Goal: Task Accomplishment & Management: Manage account settings

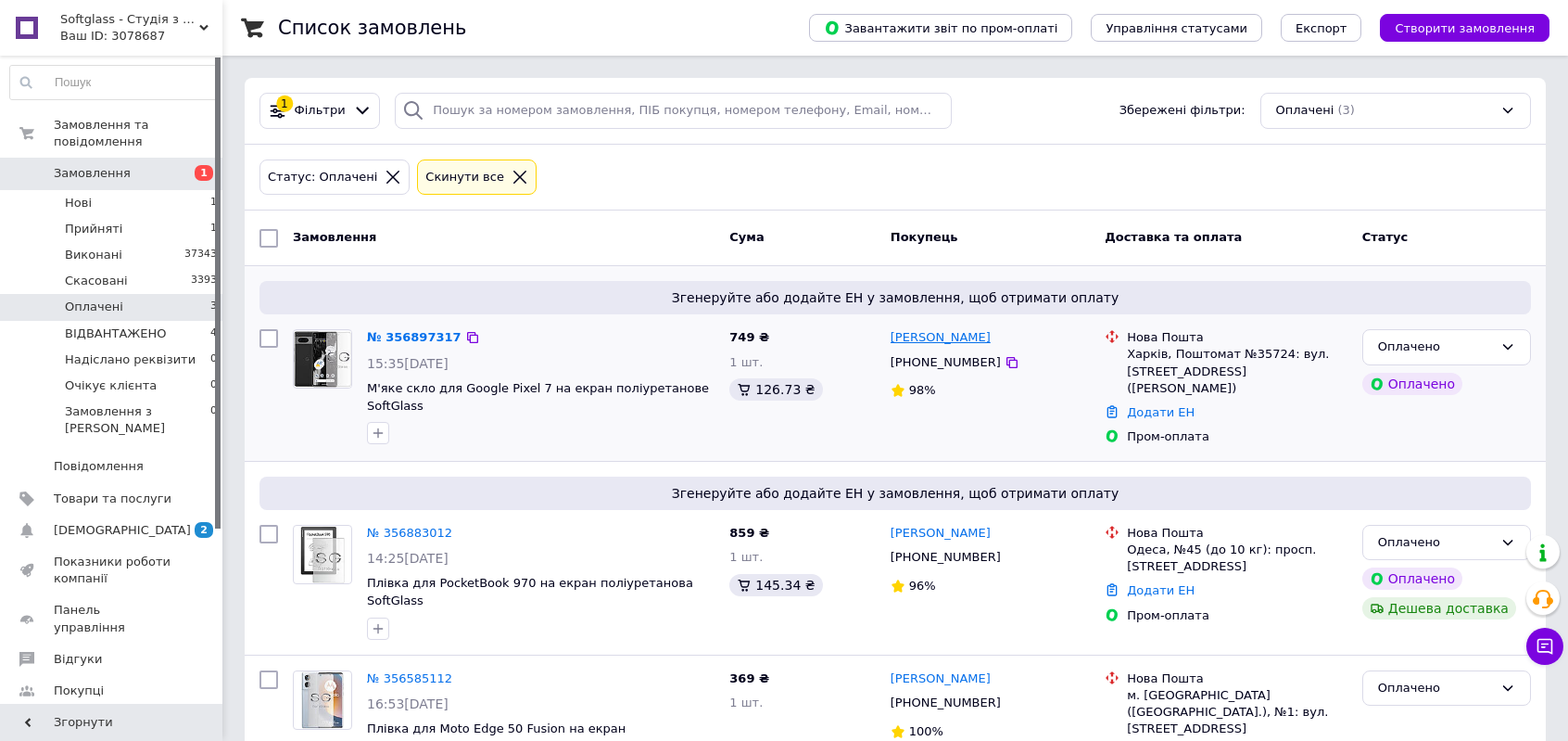
click at [942, 337] on link "[PERSON_NAME]" at bounding box center [940, 338] width 100 height 18
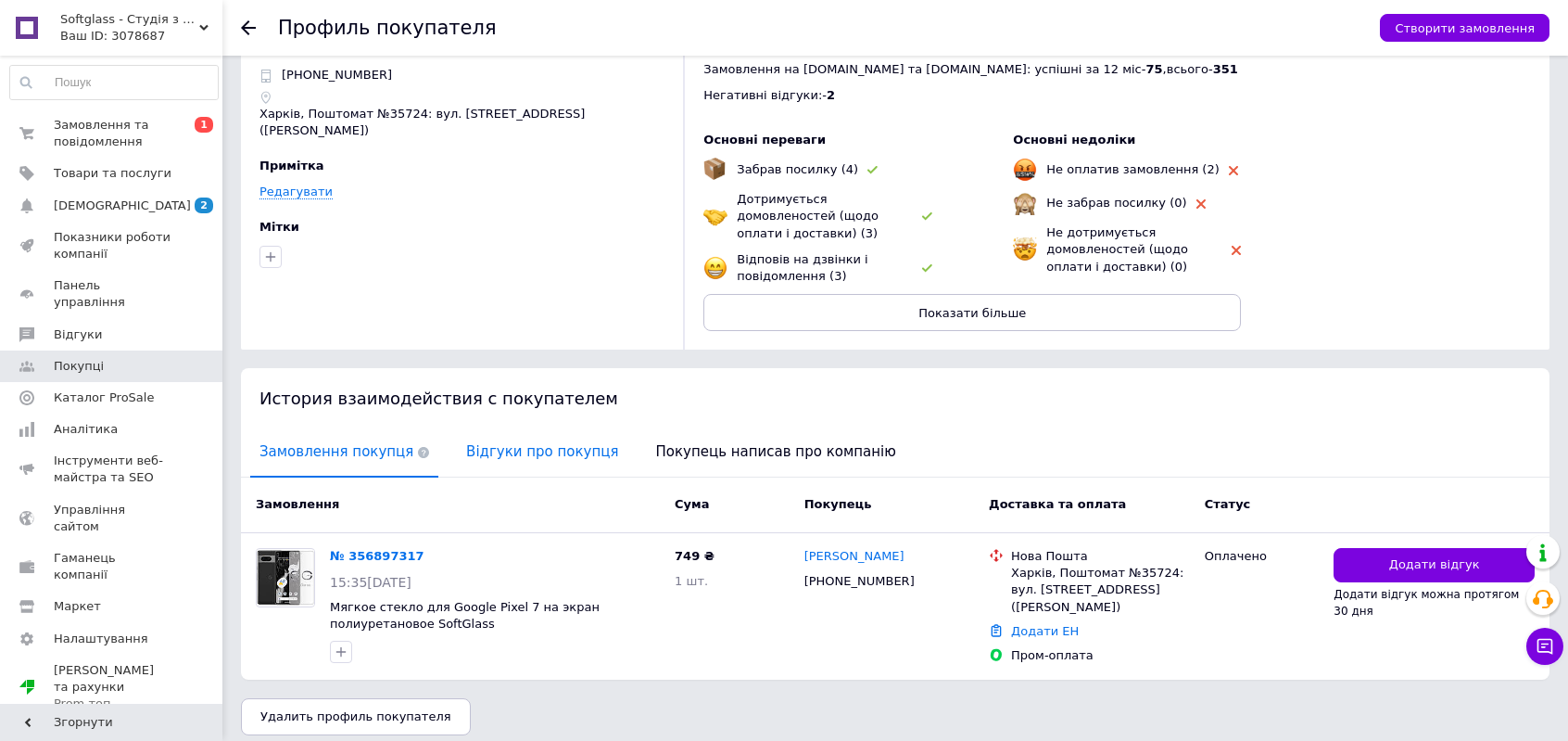
click at [506, 436] on span "Відгуки про покупця" at bounding box center [542, 452] width 170 height 48
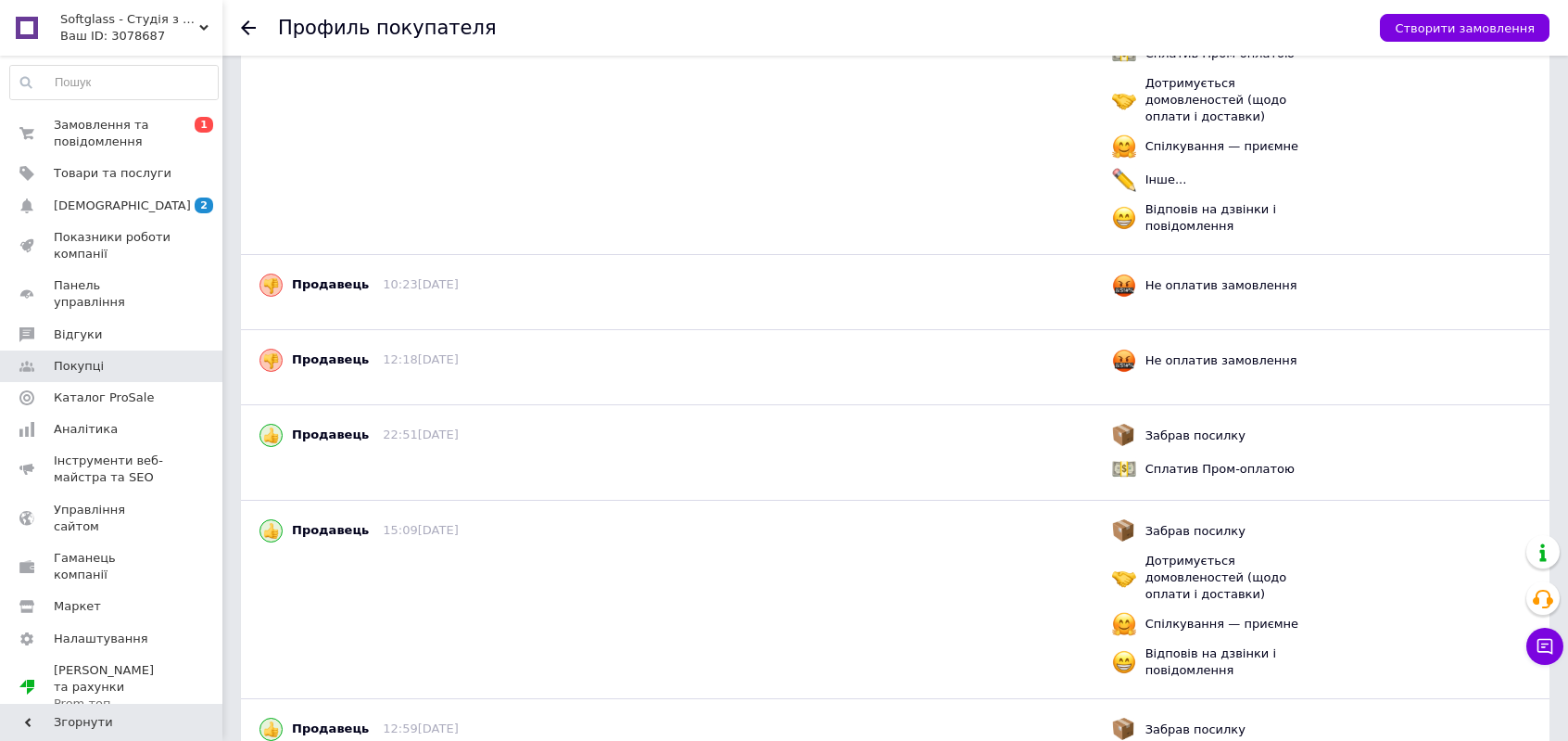
scroll to position [341, 0]
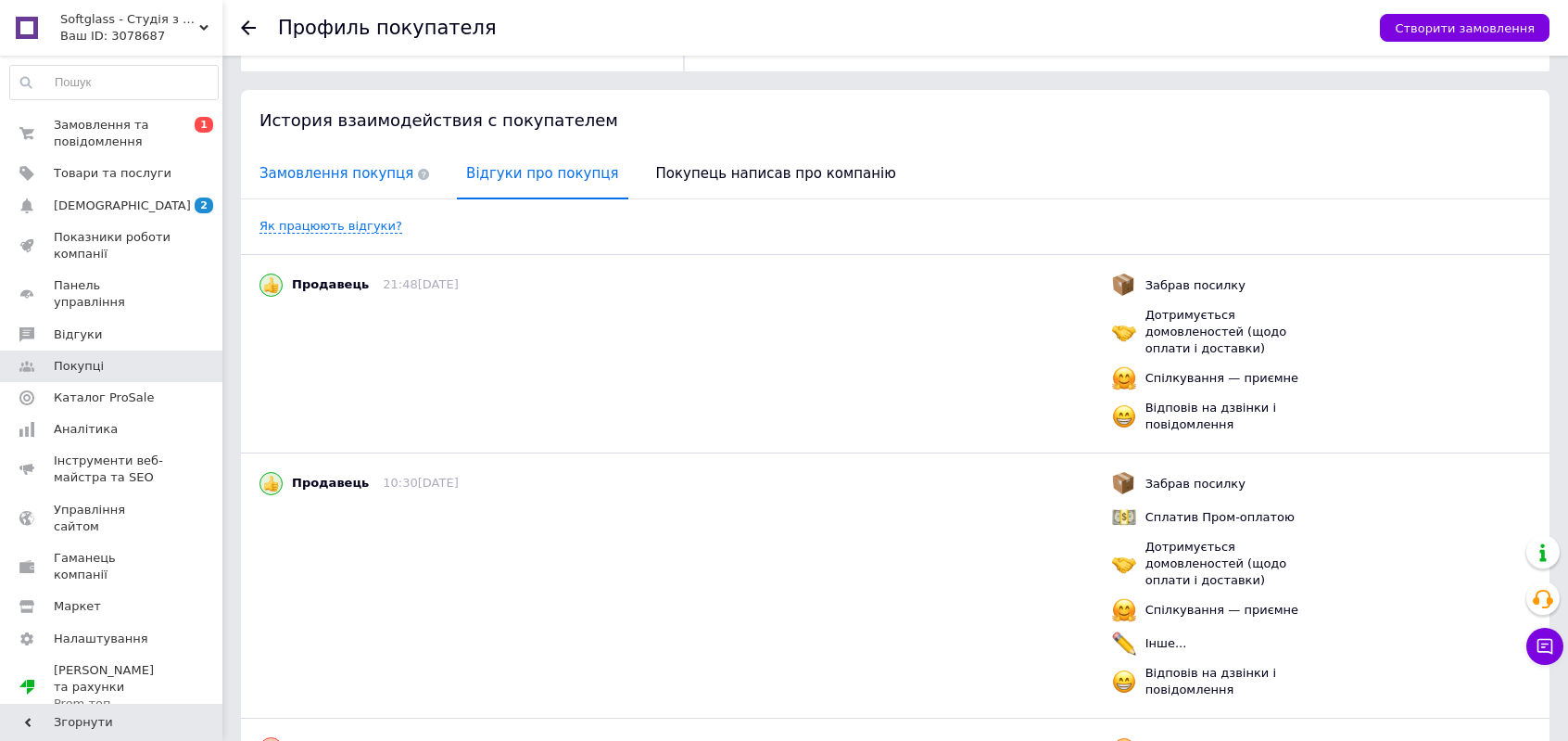
click at [366, 151] on span "Замовлення покупця" at bounding box center [345, 174] width 188 height 48
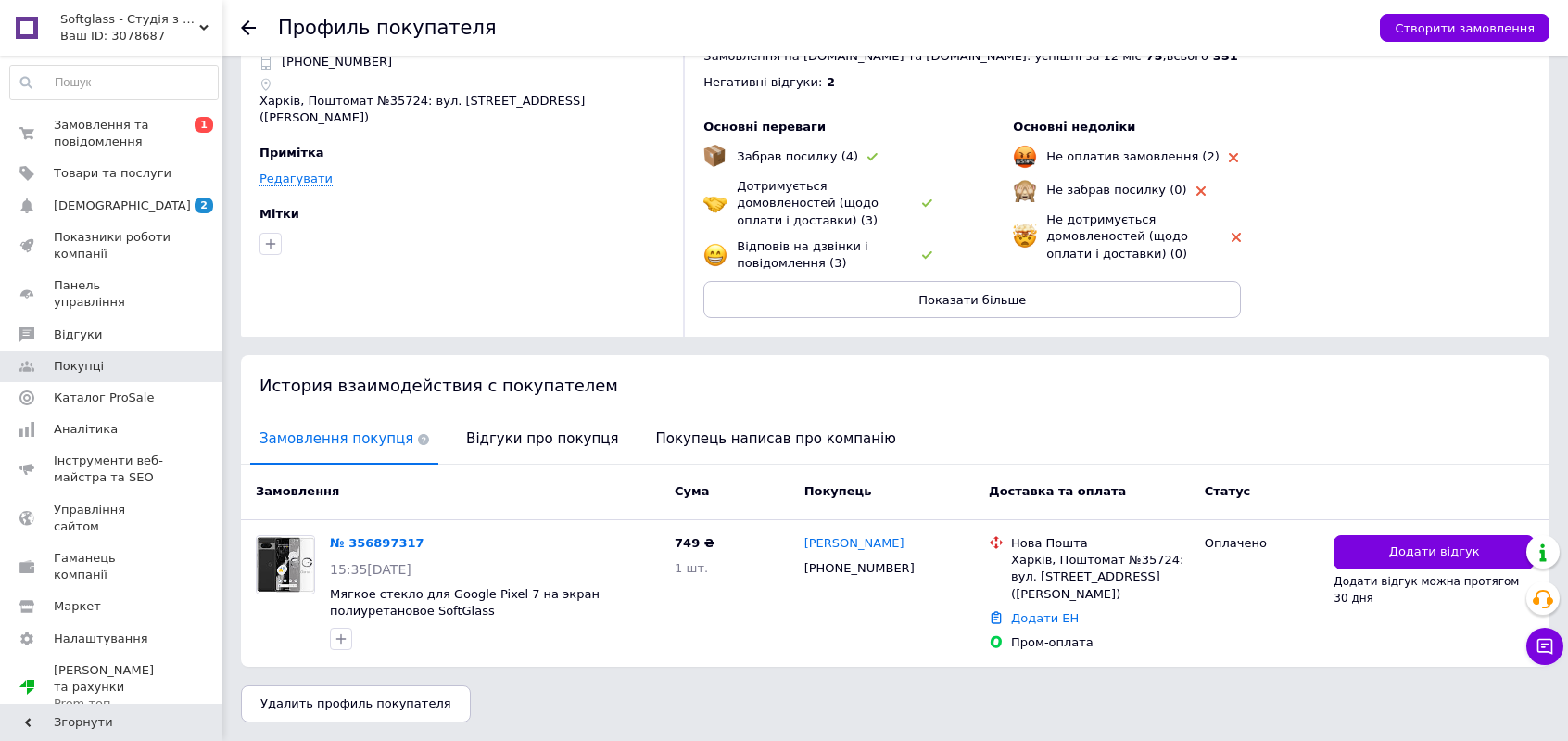
scroll to position [63, 0]
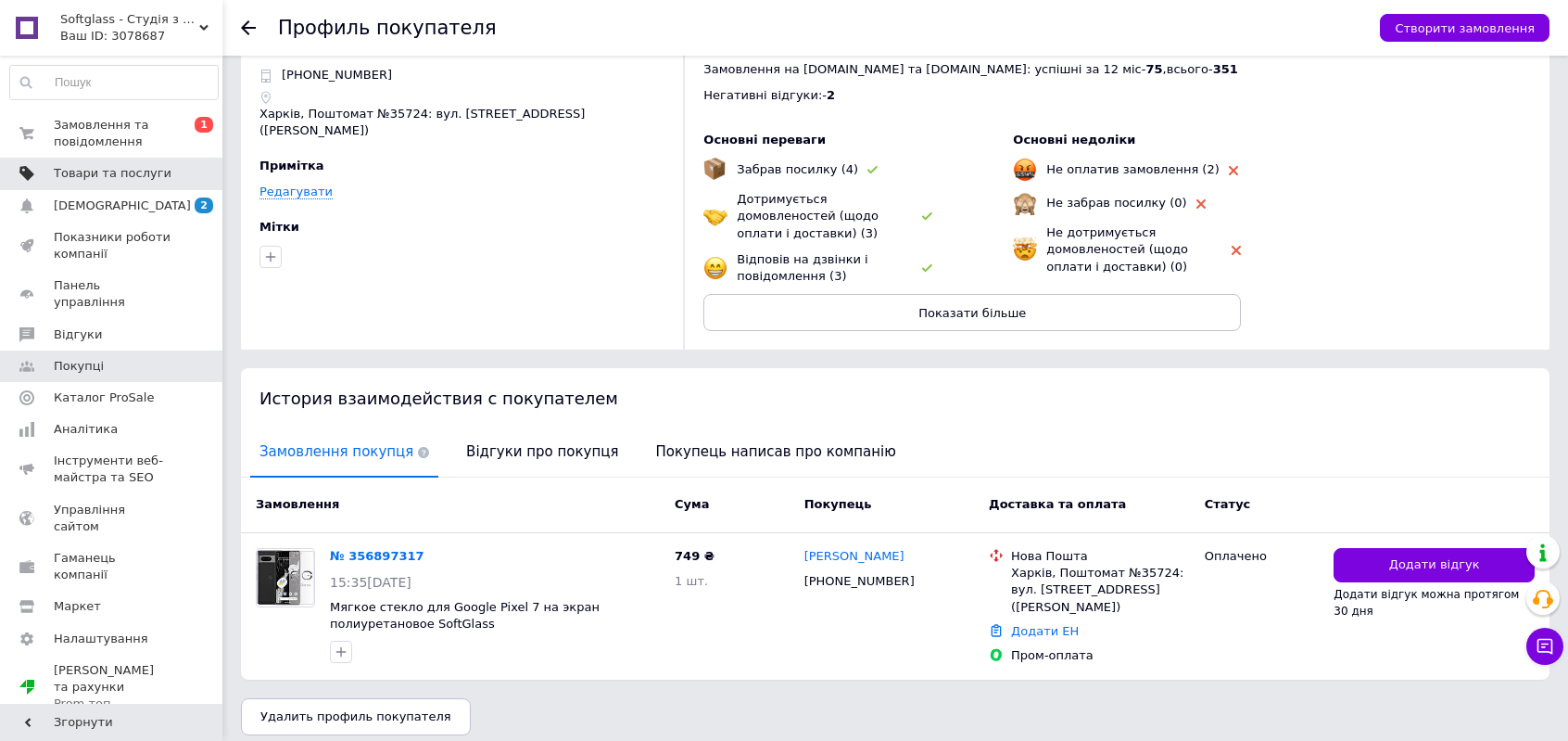
click at [69, 162] on link "Товари та послуги" at bounding box center [114, 173] width 228 height 32
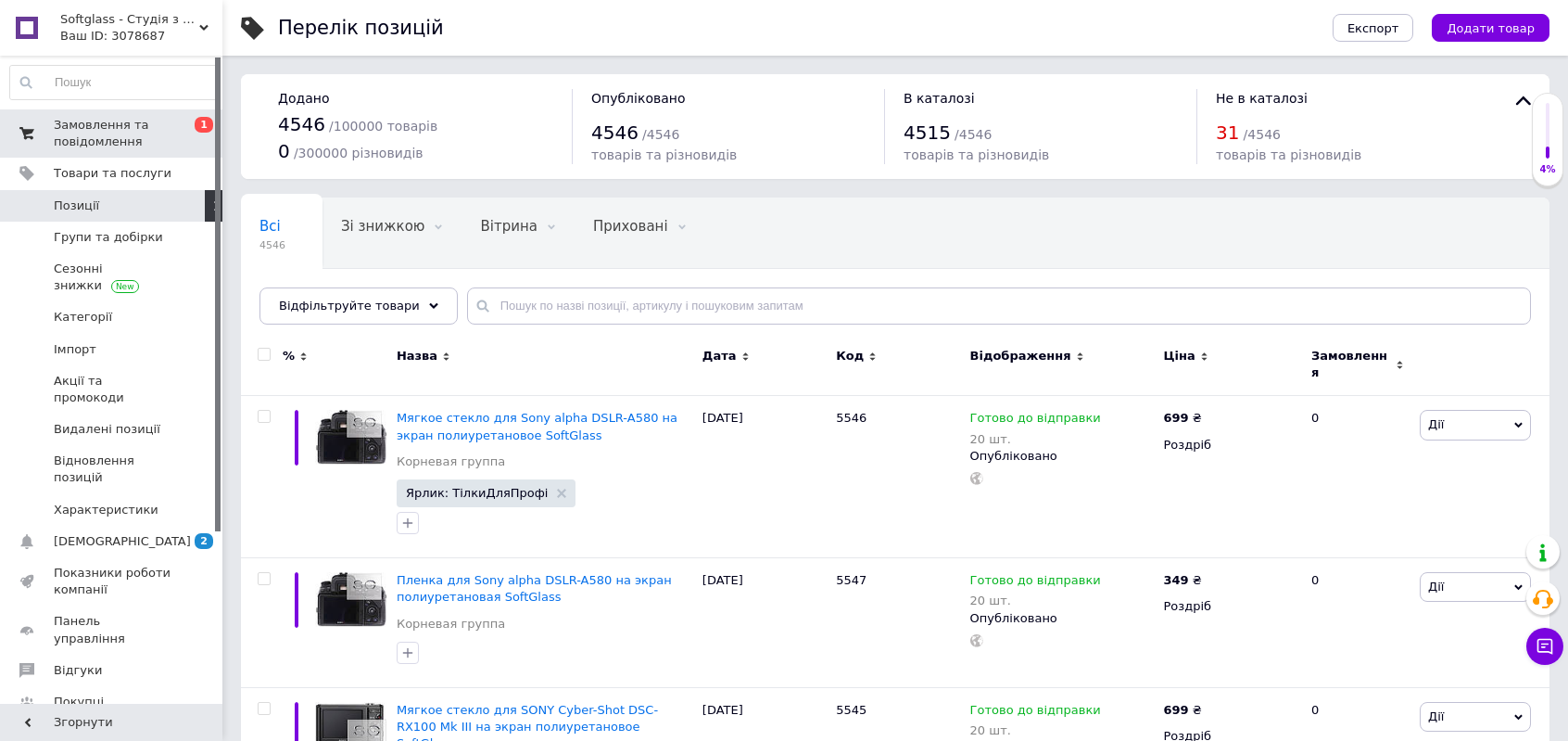
click at [145, 144] on span "Замовлення та повідомлення" at bounding box center [112, 134] width 118 height 34
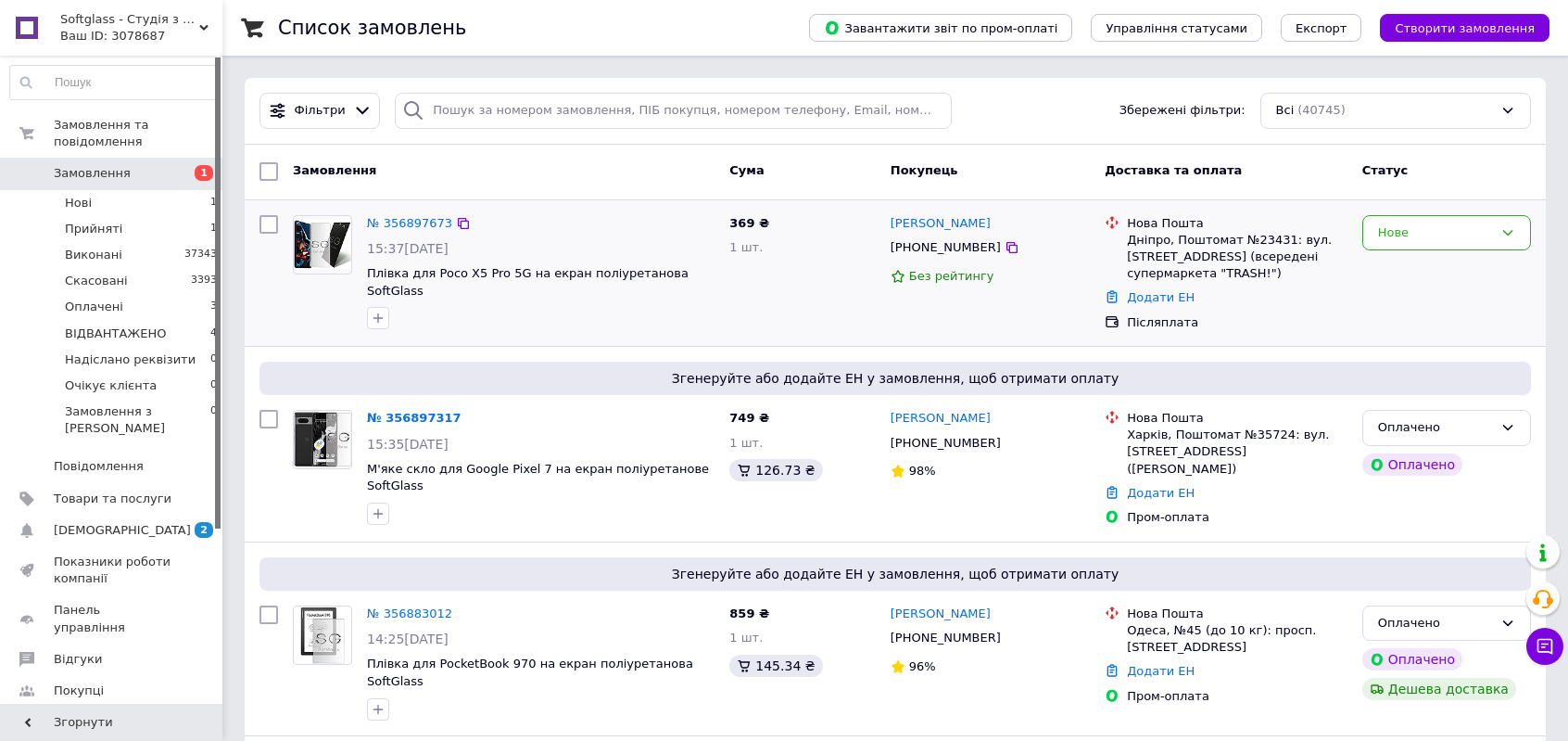
click at [913, 235] on div "Денис Марченков +380672004300 Без рейтингу" at bounding box center [991, 273] width 214 height 132
click at [913, 228] on link "[PERSON_NAME]" at bounding box center [940, 224] width 100 height 18
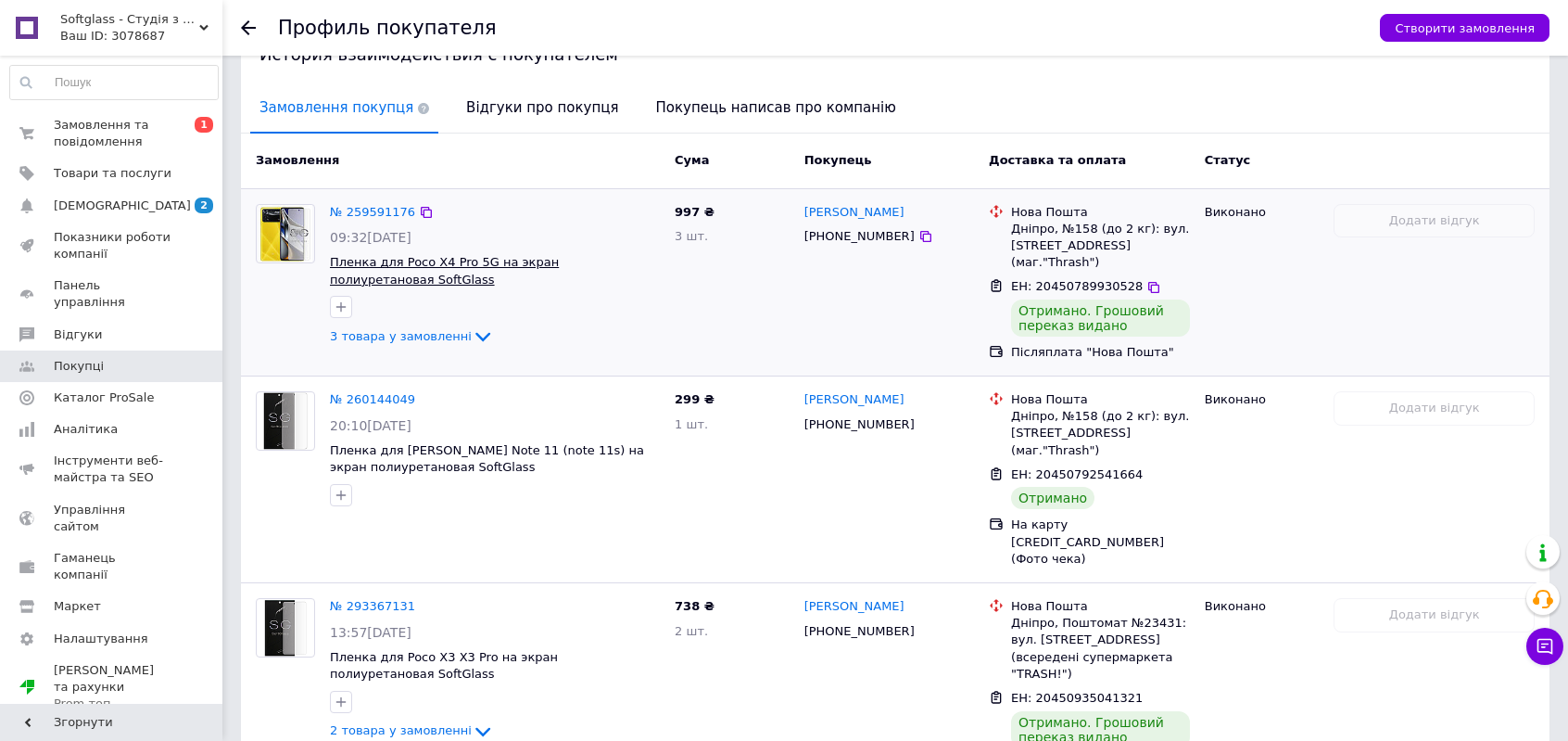
scroll to position [370, 0]
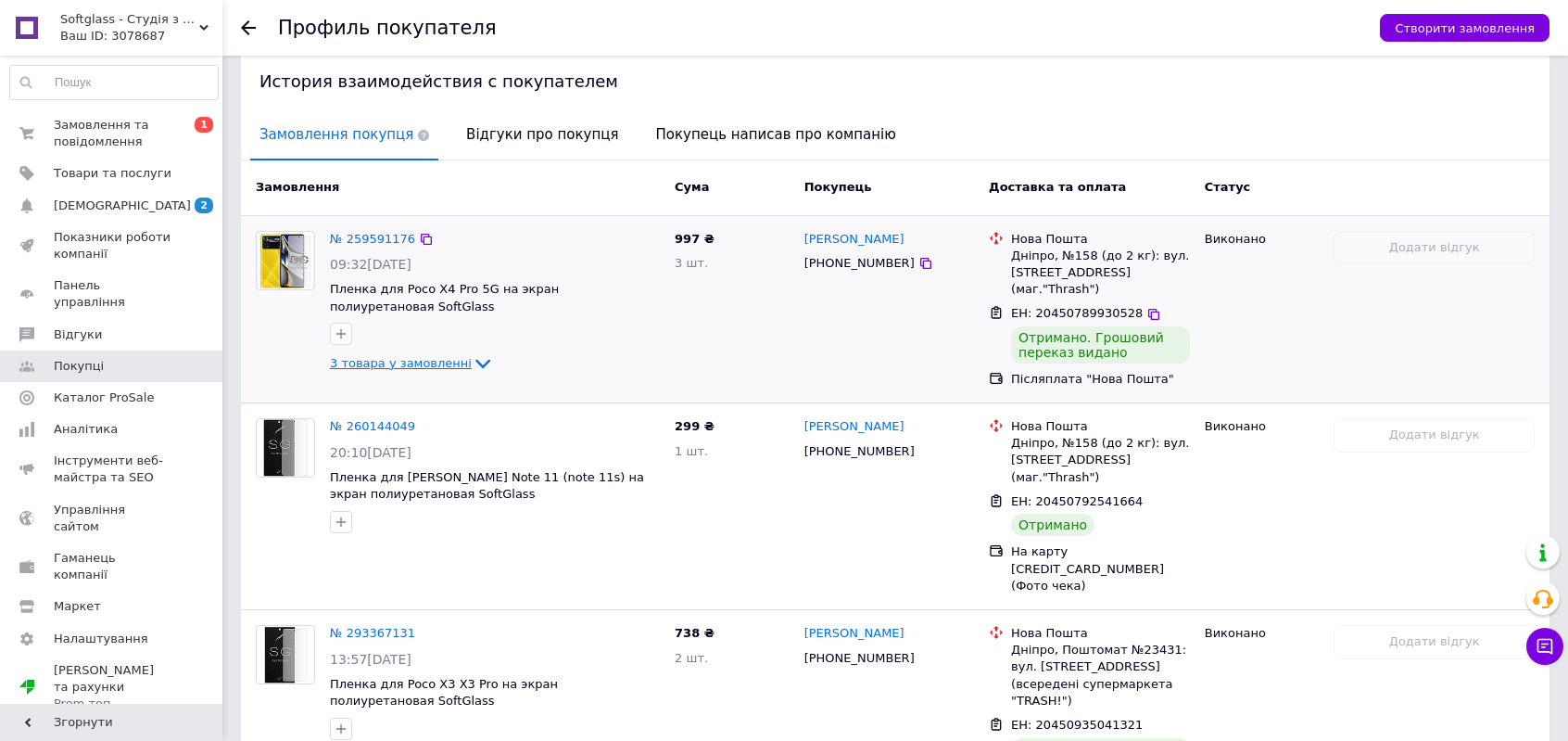
click at [429, 367] on span "3 товара у замовленні" at bounding box center [400, 363] width 142 height 14
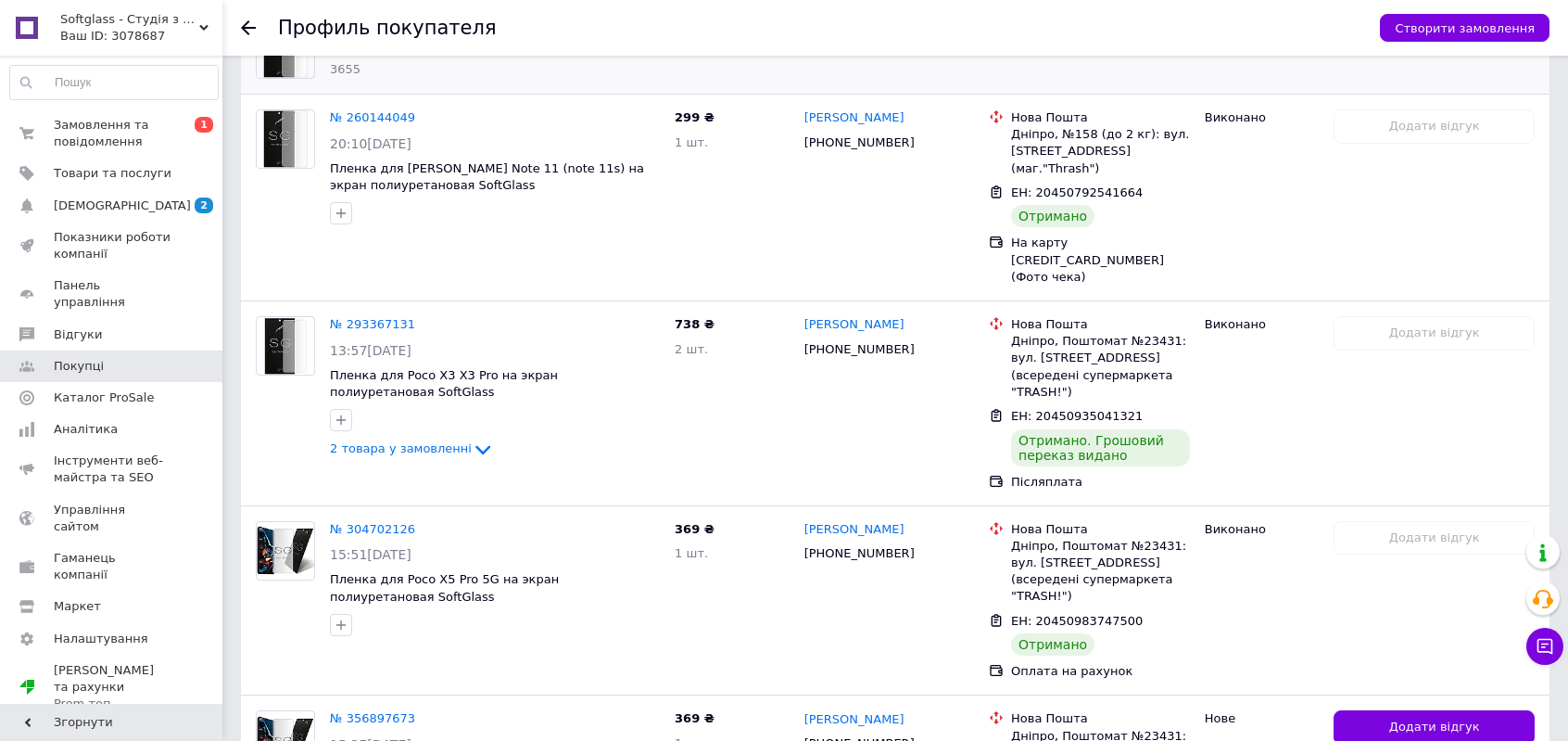
scroll to position [927, 0]
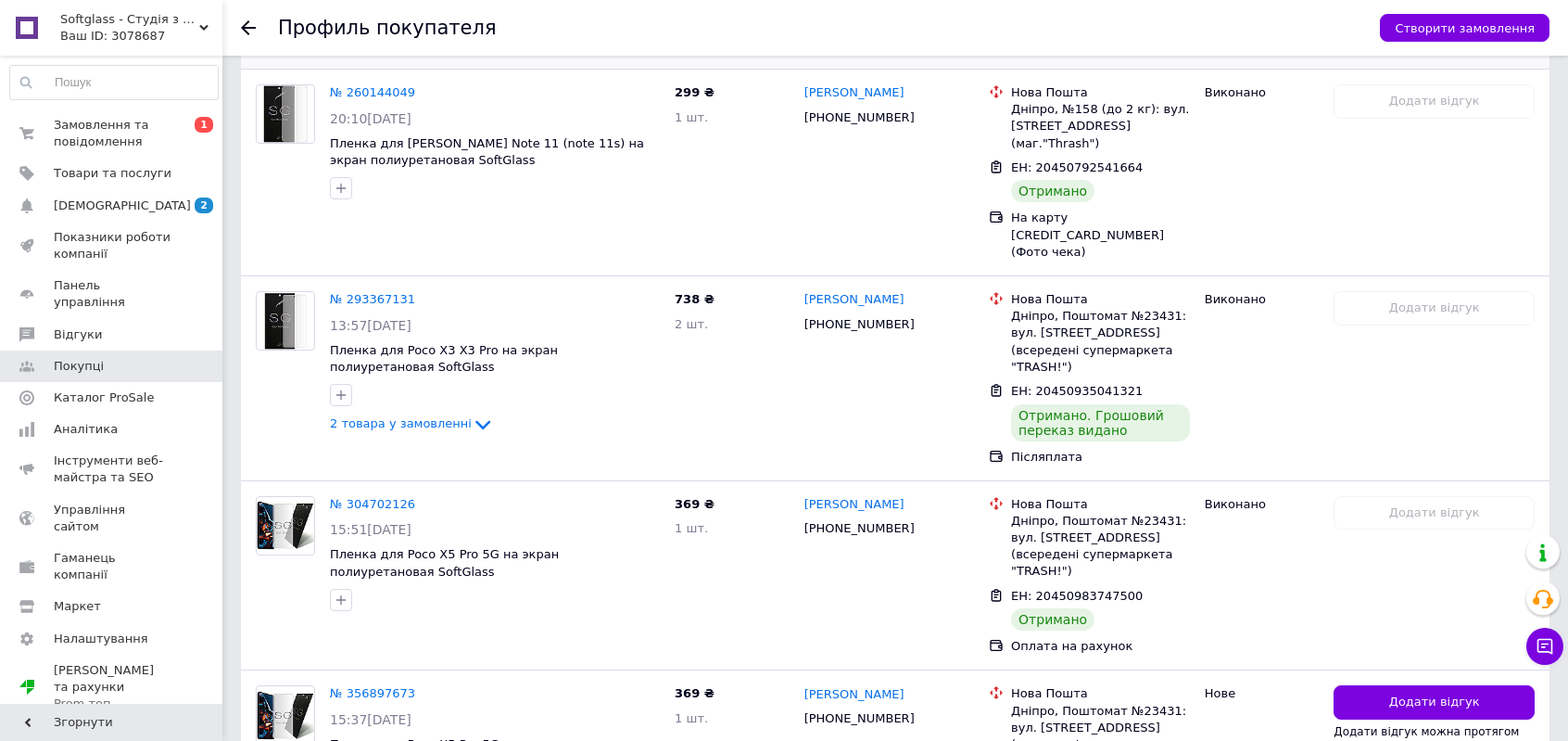
click at [471, 413] on icon at bounding box center [482, 424] width 22 height 22
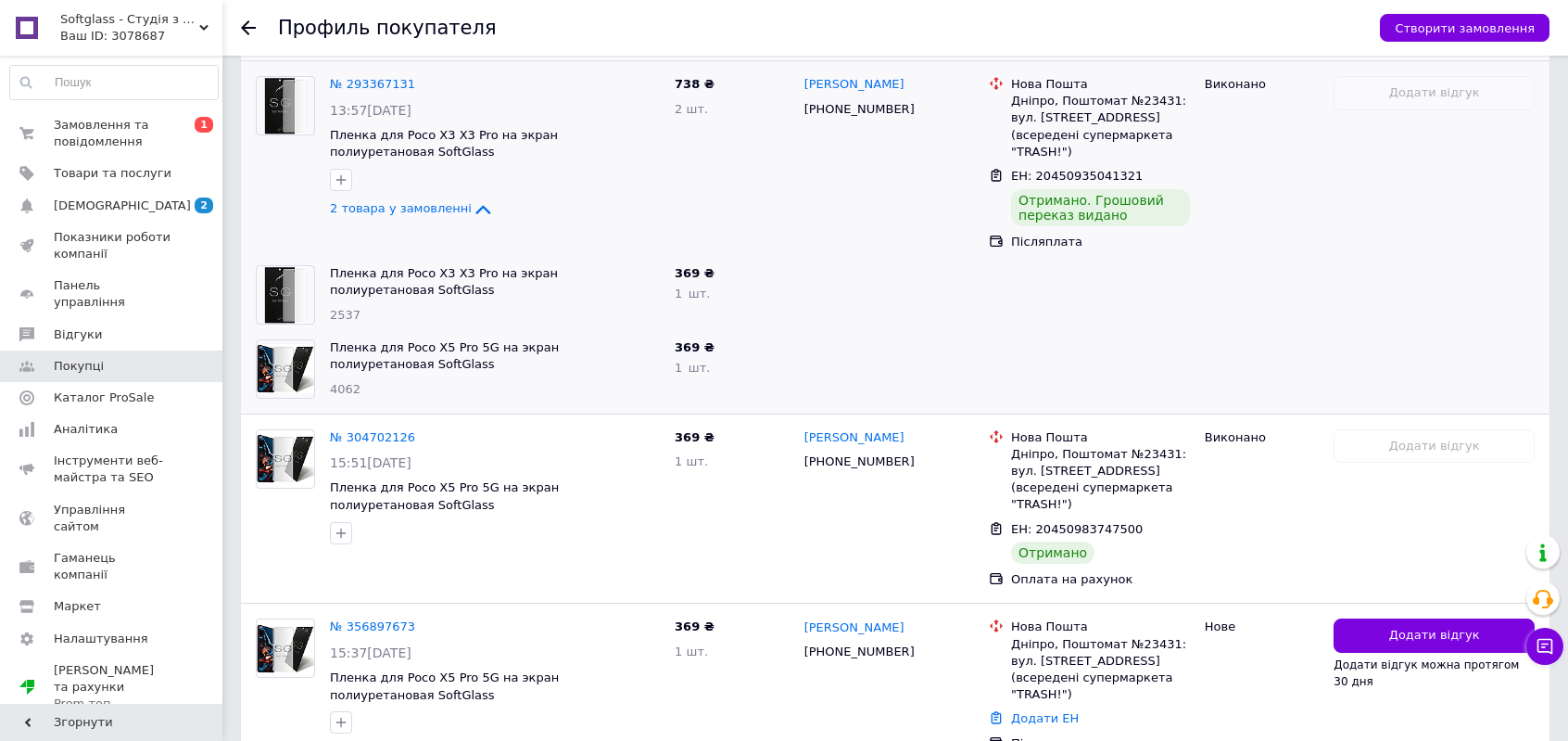
scroll to position [1143, 0]
click at [370, 618] on link "№ 356897673" at bounding box center [372, 625] width 85 height 14
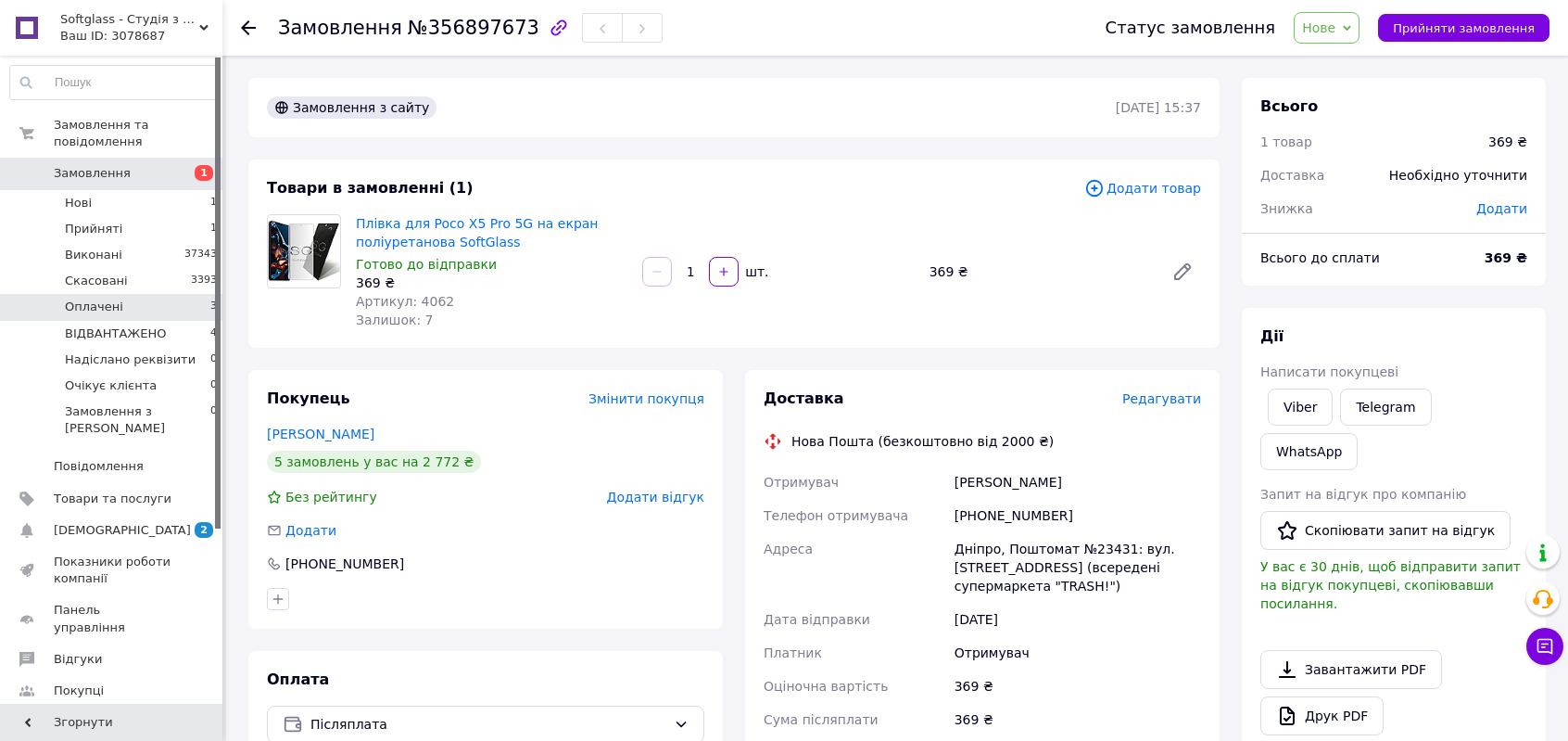
click at [97, 298] on span "Оплачені" at bounding box center [93, 306] width 58 height 17
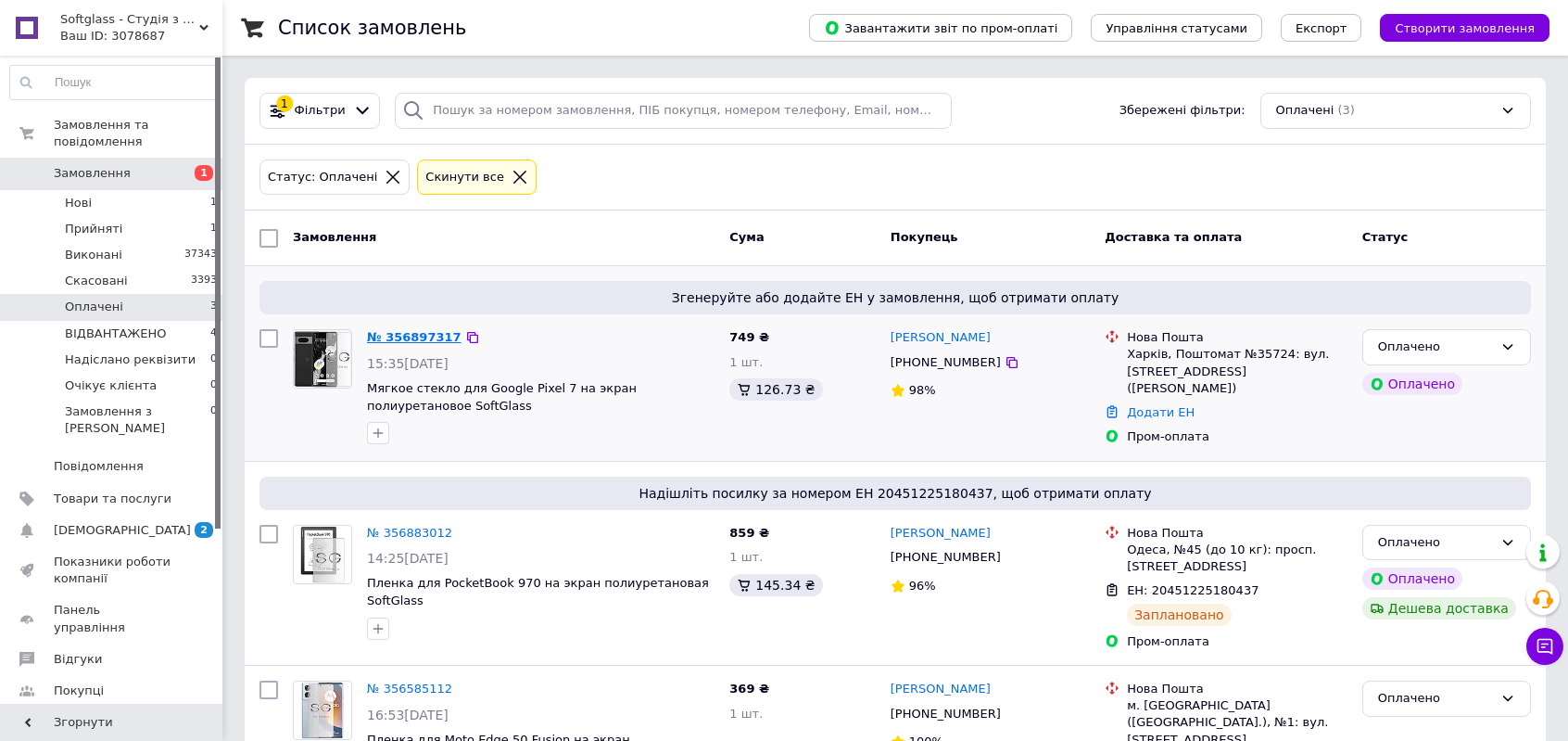
click at [407, 337] on link "№ 356897317" at bounding box center [413, 337] width 94 height 14
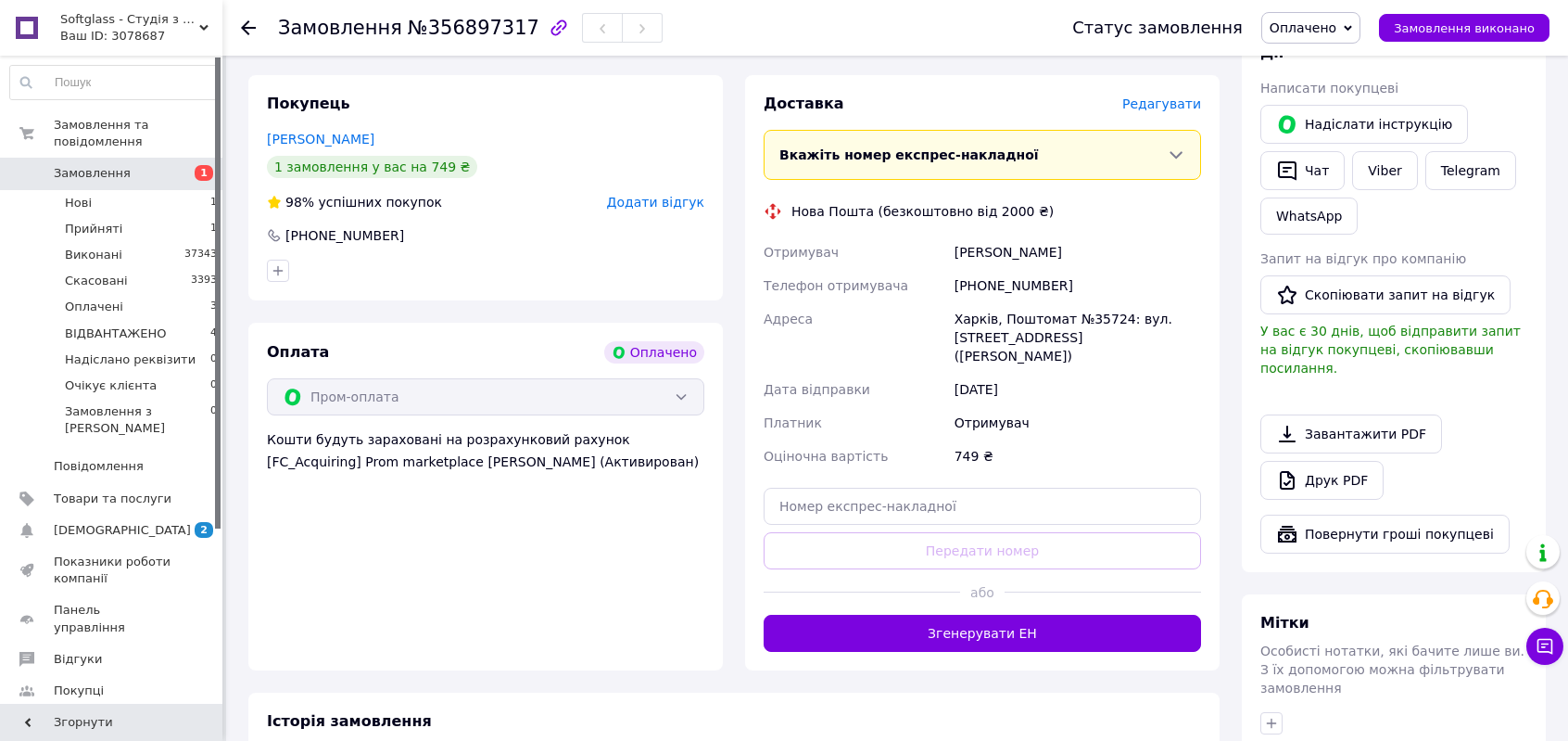
scroll to position [632, 0]
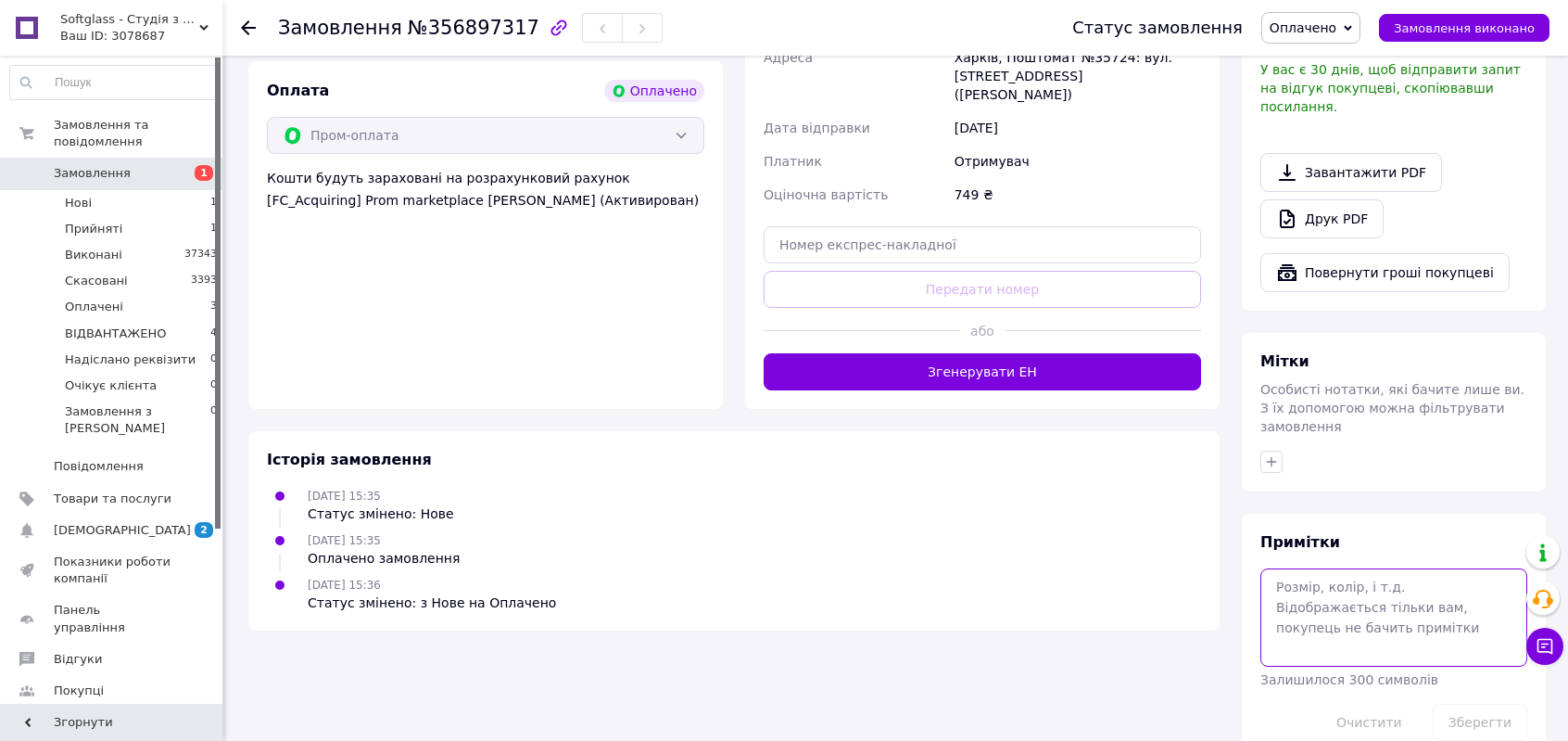
drag, startPoint x: 1414, startPoint y: 568, endPoint x: 1401, endPoint y: 575, distance: 14.8
click at [1413, 569] on textarea at bounding box center [1393, 617] width 266 height 98
type textarea "пч"
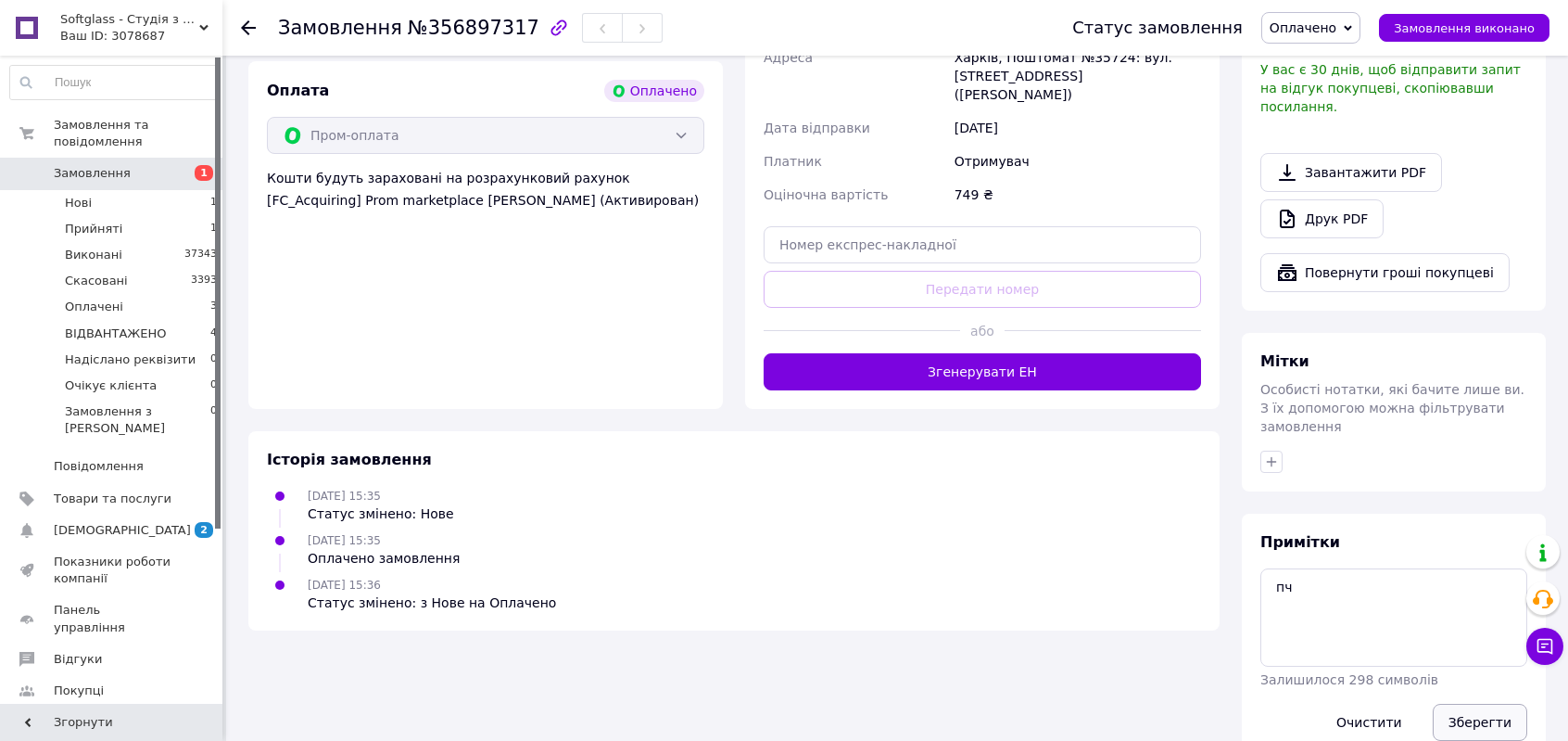
click at [1489, 703] on button "Зберегти" at bounding box center [1479, 721] width 94 height 37
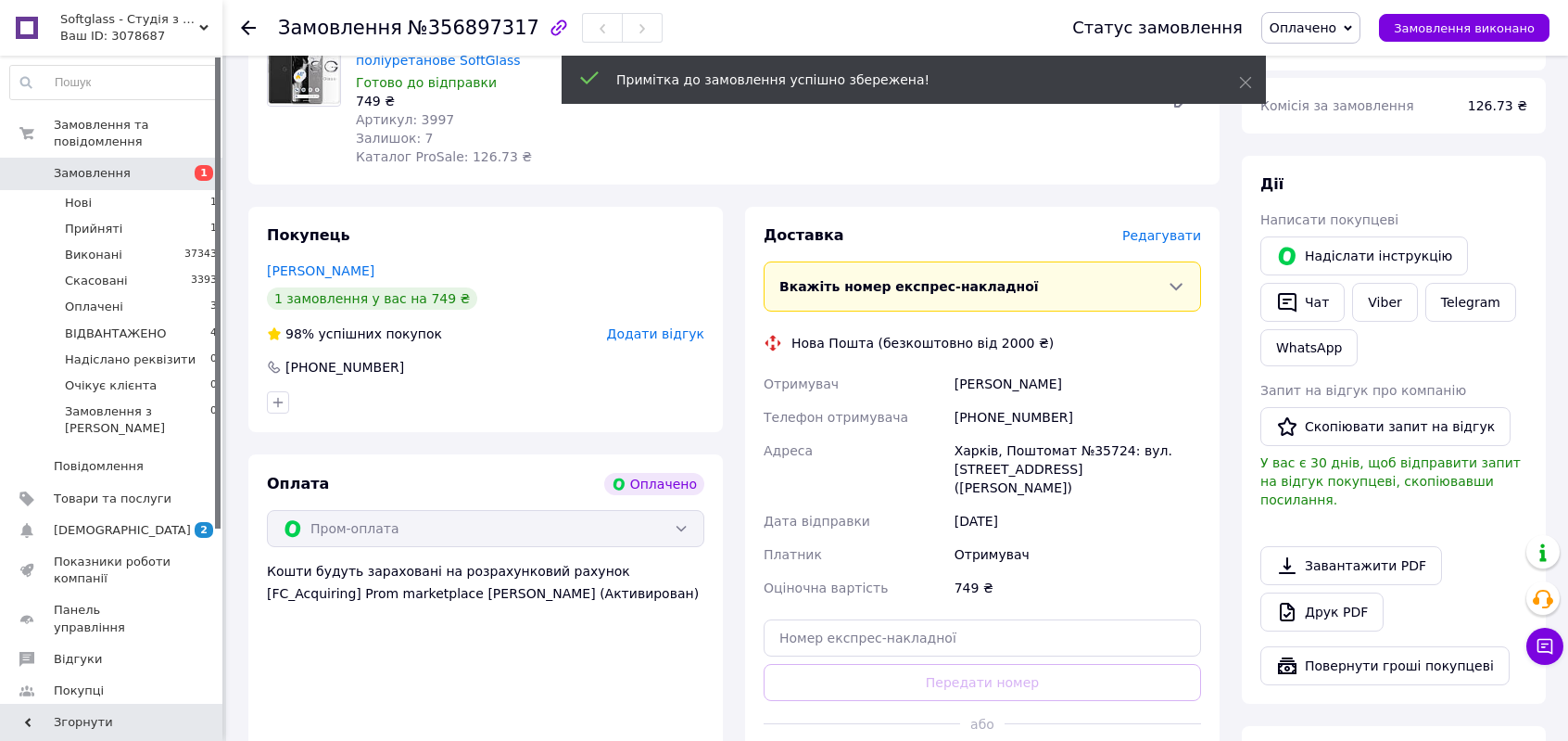
scroll to position [0, 0]
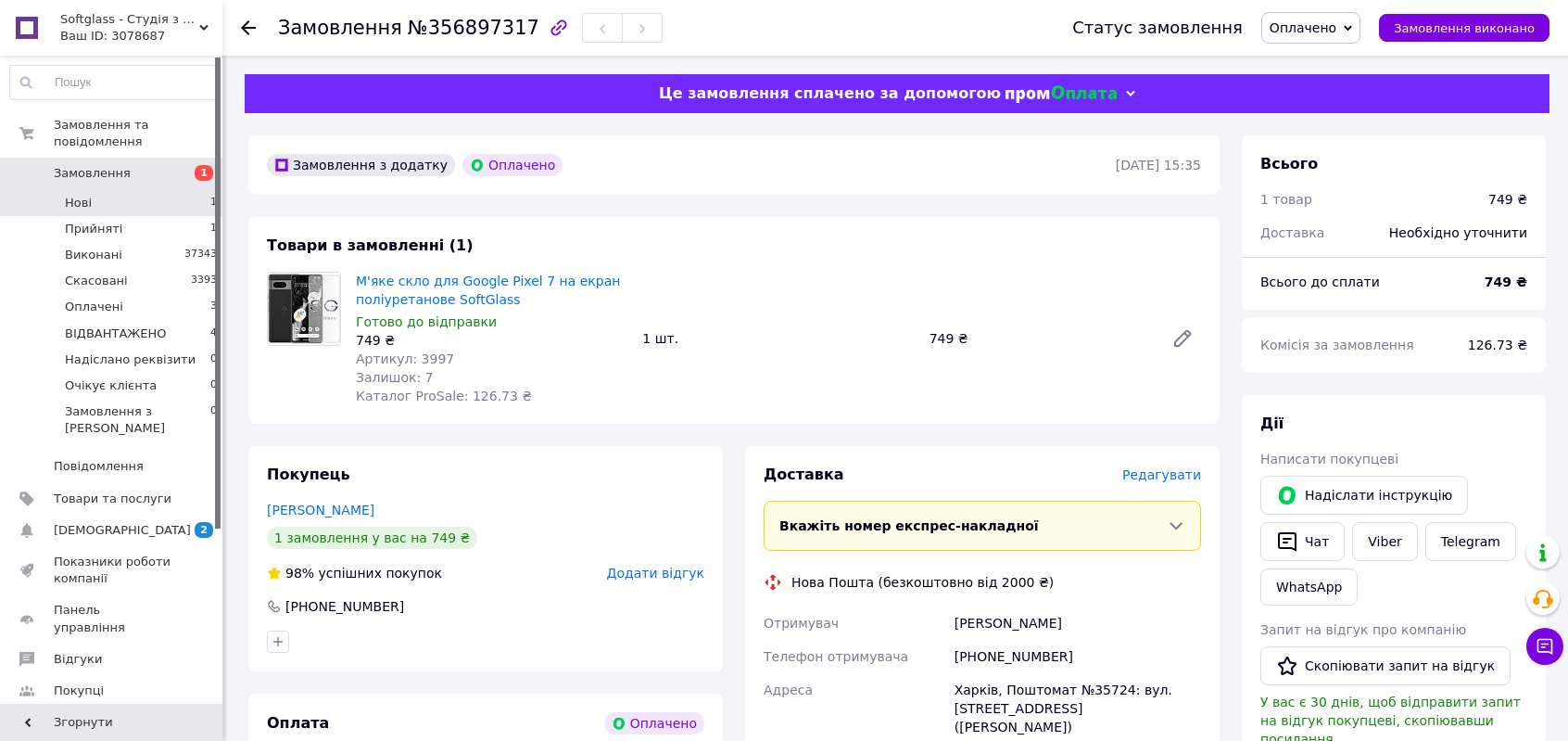
click at [108, 190] on li "Нові 1" at bounding box center [114, 203] width 228 height 26
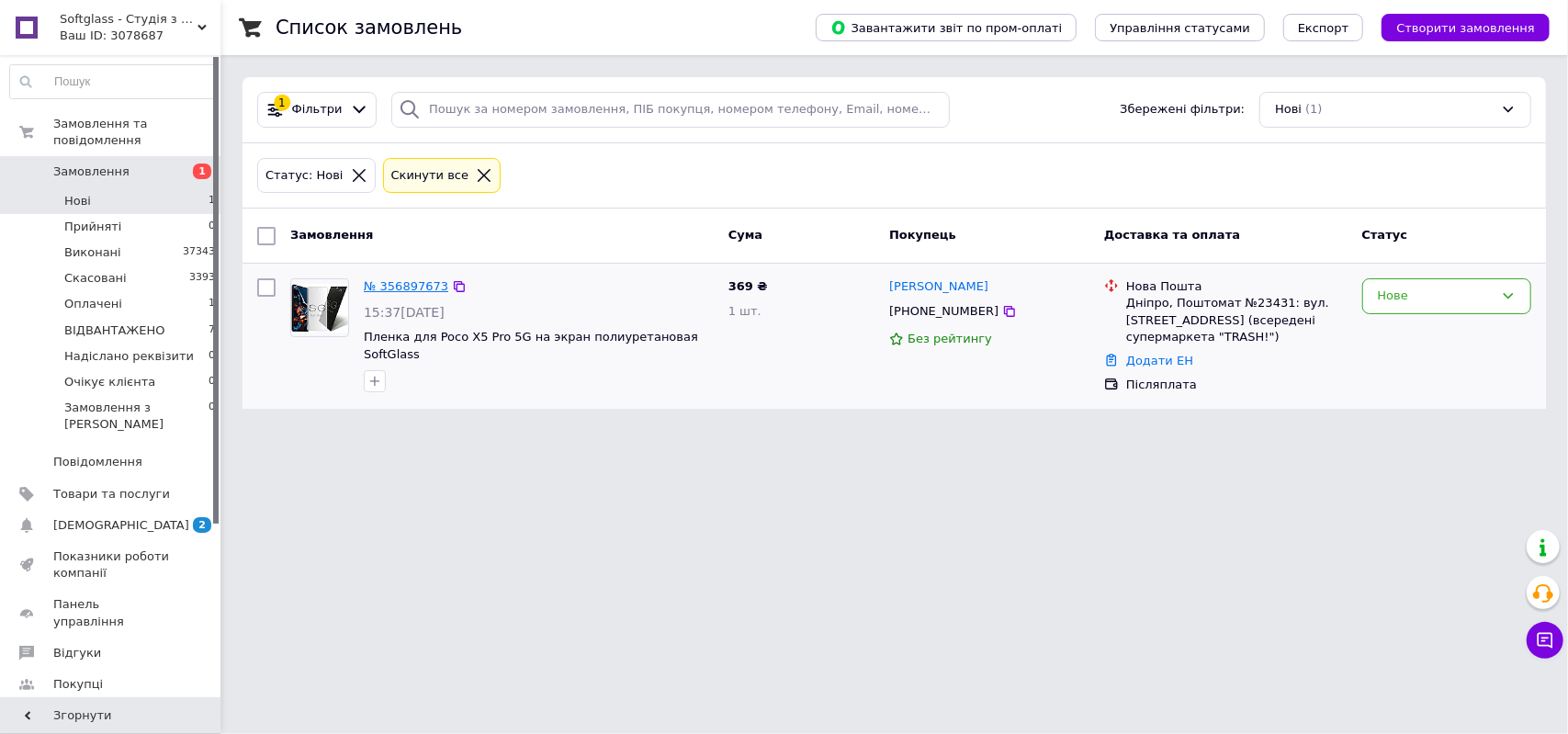
click at [414, 283] on link "№ 356897673" at bounding box center [406, 286] width 84 height 14
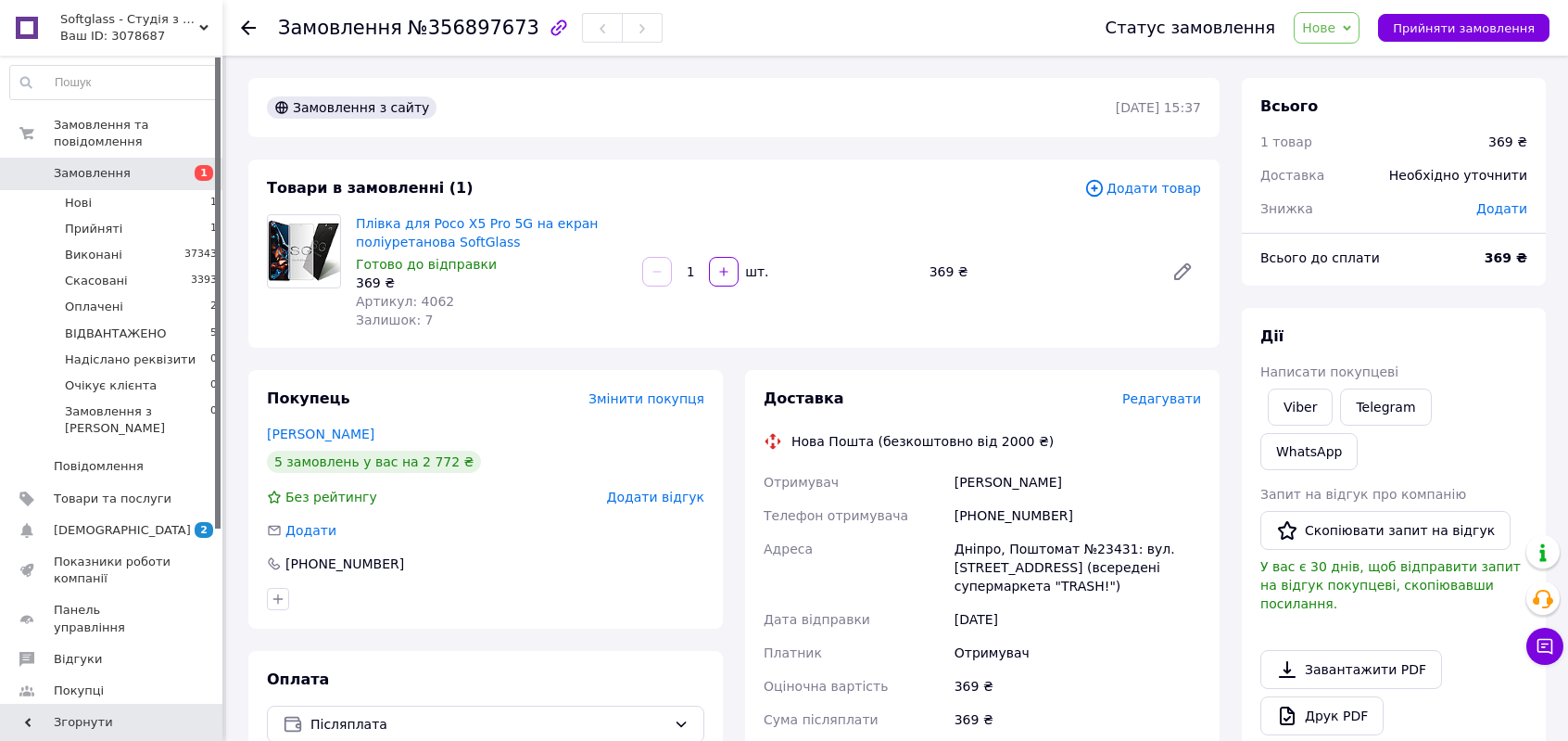
click at [1335, 25] on span "Нове" at bounding box center [1318, 28] width 34 height 15
click at [1347, 64] on li "Прийнято" at bounding box center [1369, 64] width 150 height 28
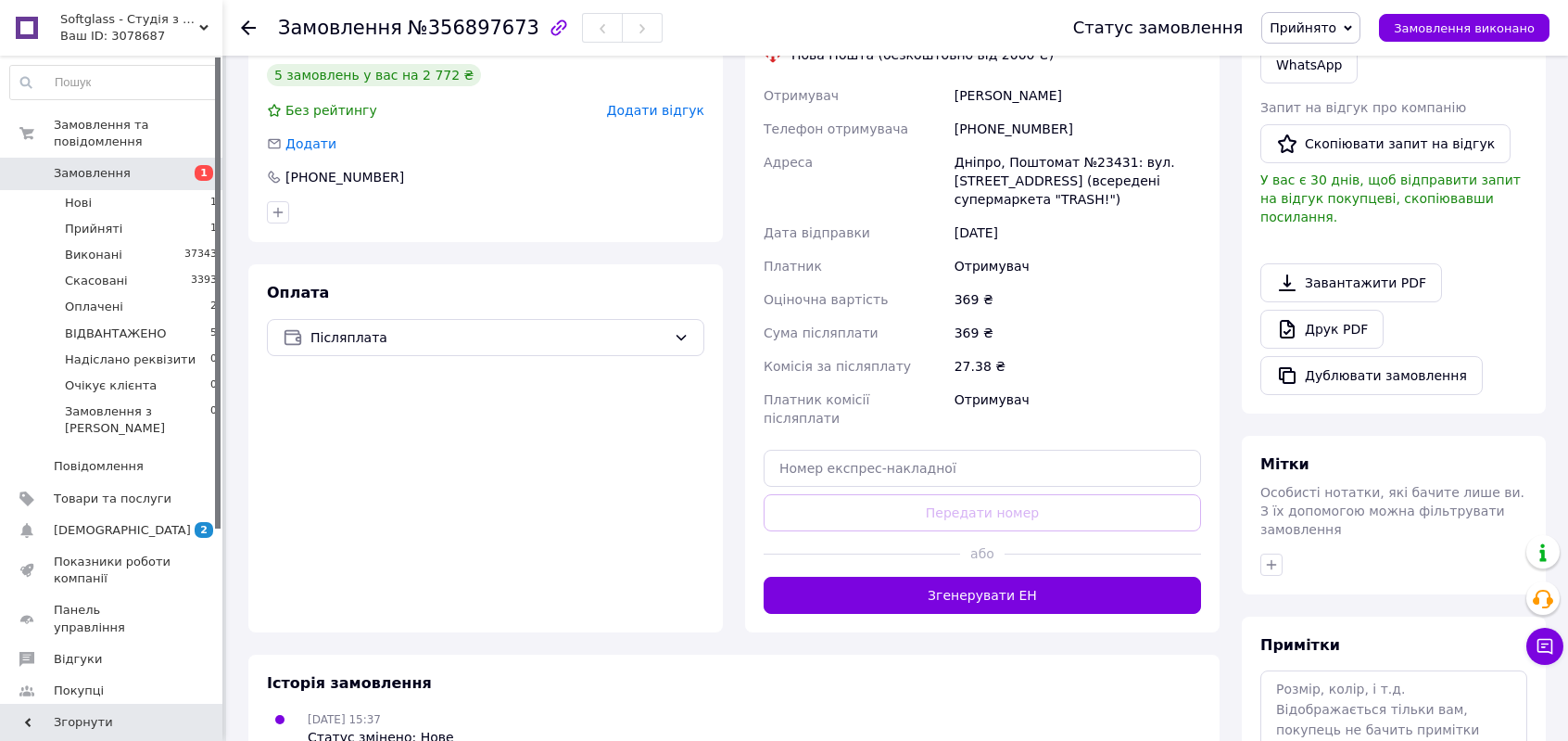
scroll to position [445, 0]
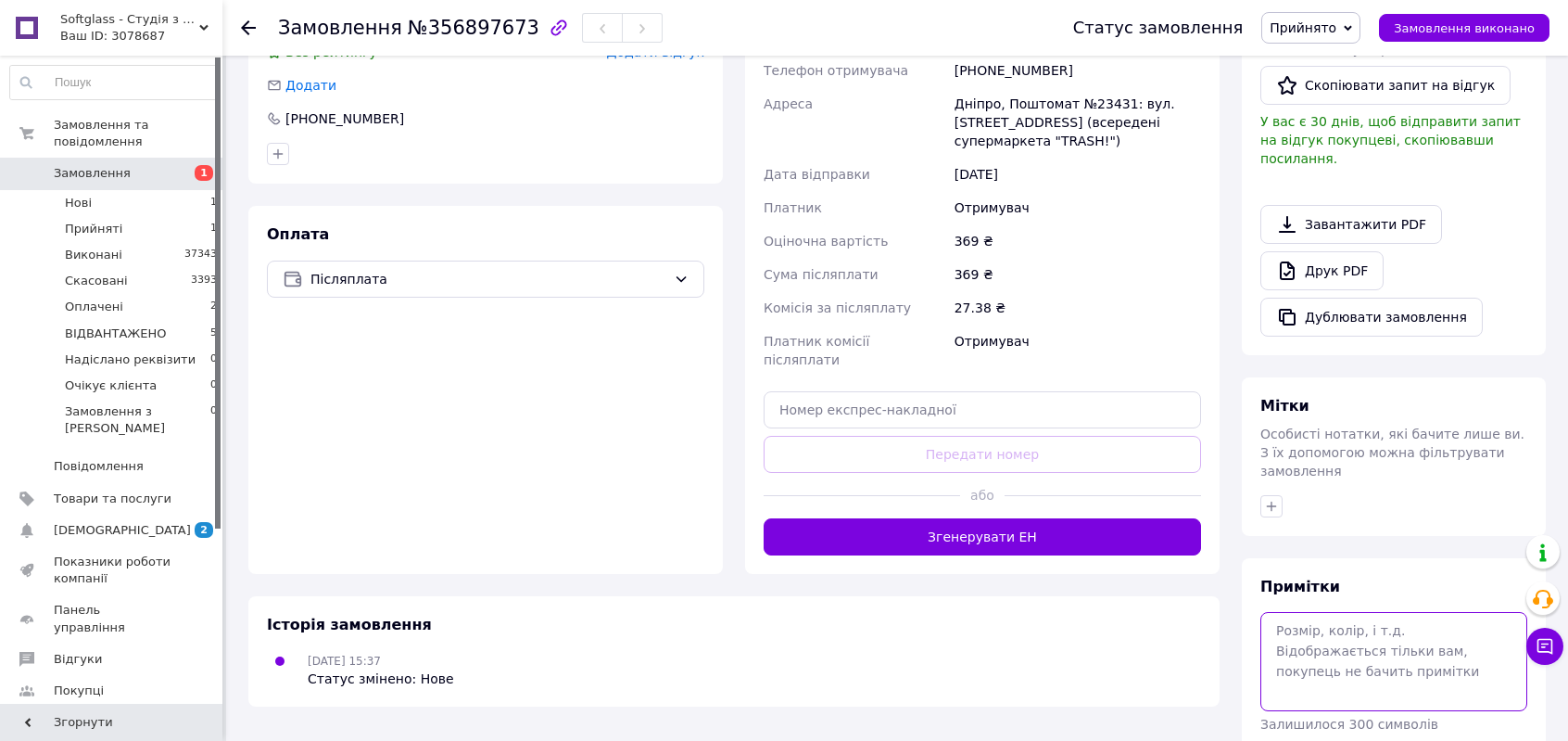
click at [1386, 611] on textarea at bounding box center [1393, 660] width 266 height 98
type textarea "пч"
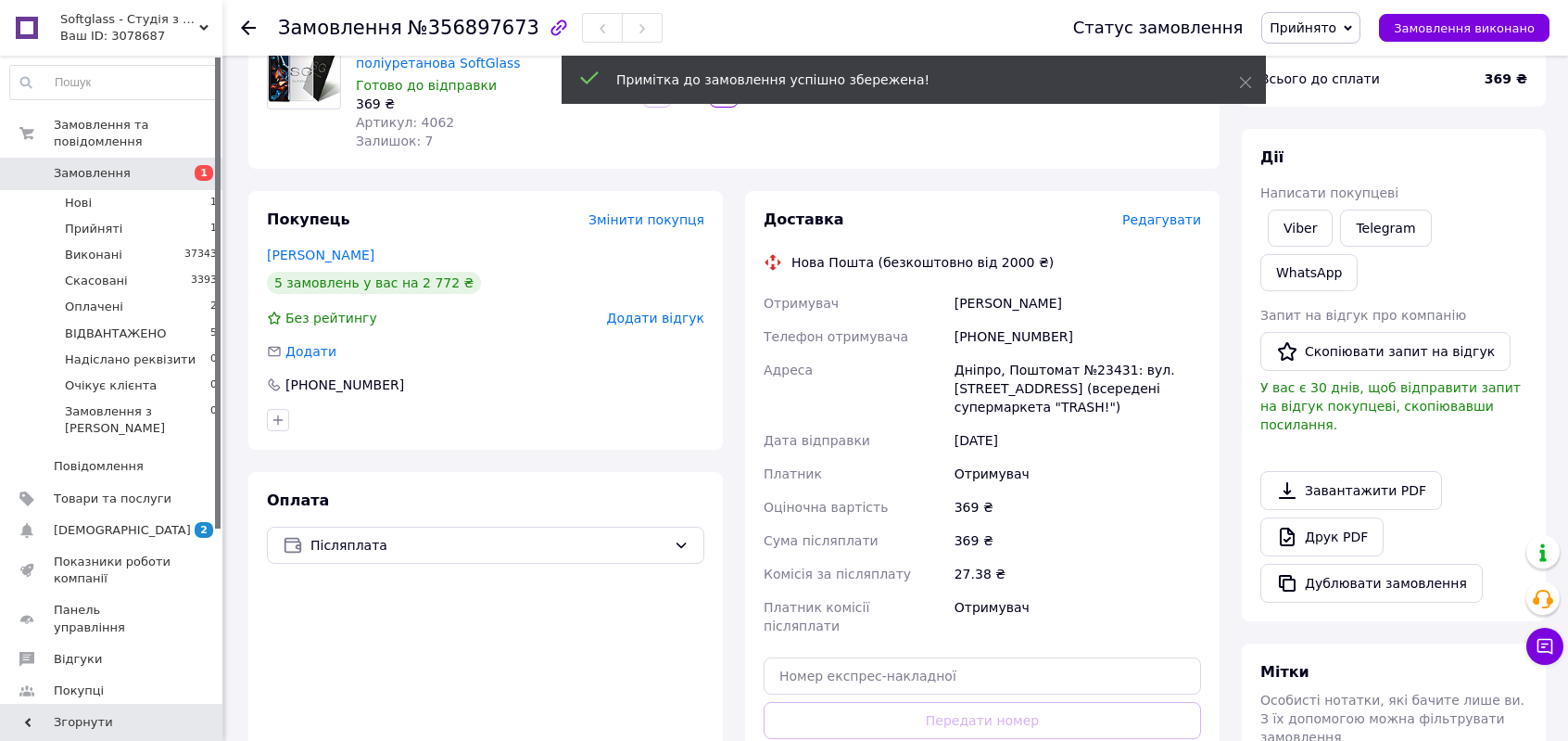
scroll to position [185, 0]
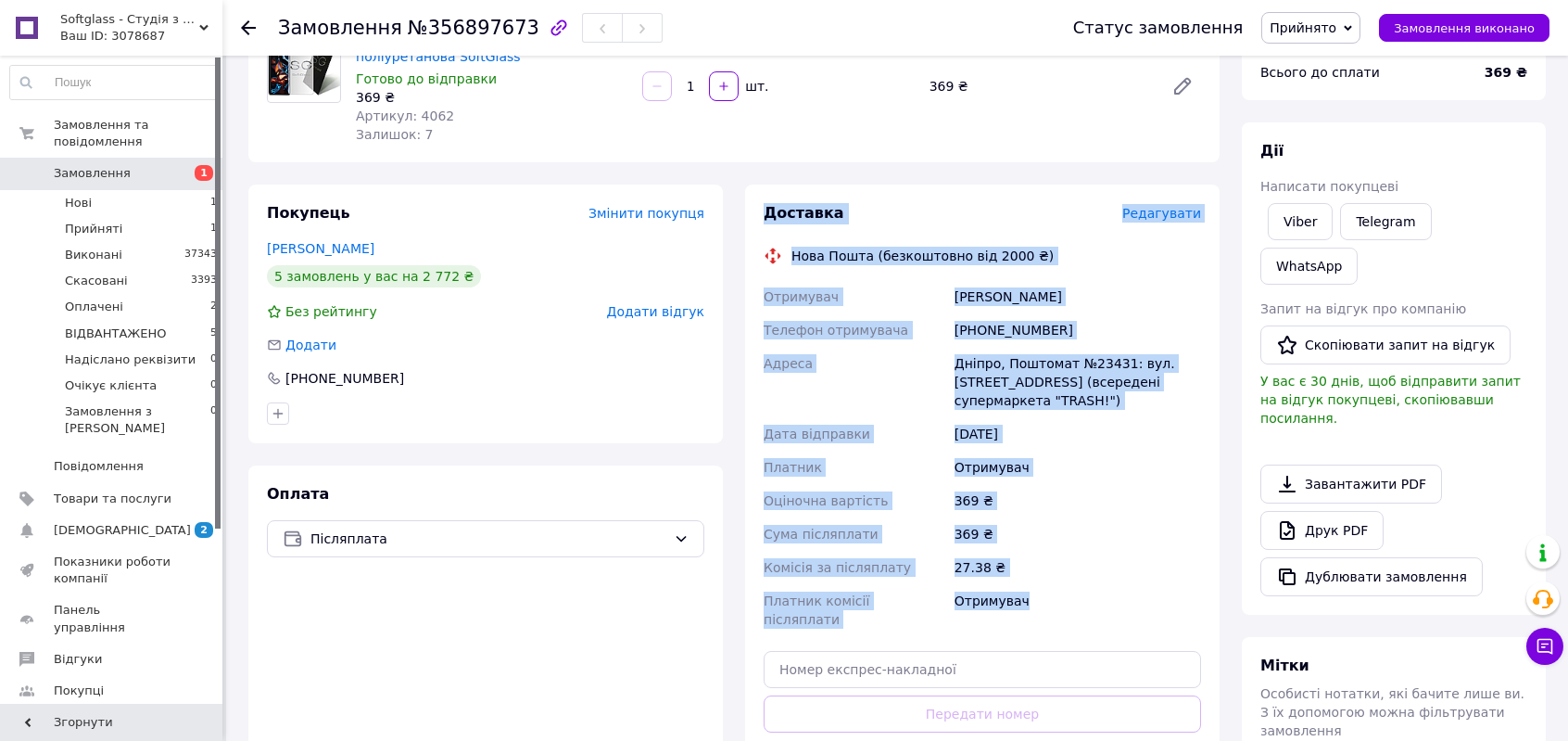
drag, startPoint x: 768, startPoint y: 211, endPoint x: 1070, endPoint y: 593, distance: 487.0
click at [1070, 593] on div "Доставка Редагувати Нова Пошта (безкоштовно від 2000 ₴) Отримувач Марченков Ден…" at bounding box center [983, 508] width 438 height 611
click at [1074, 580] on div "27.38 ₴" at bounding box center [1078, 568] width 254 height 34
drag, startPoint x: 1023, startPoint y: 599, endPoint x: 755, endPoint y: 219, distance: 465.0
click at [755, 219] on div "Доставка Редагувати Нова Пошта (безкоштовно від 2000 ₴) Отримувач Марченков Ден…" at bounding box center [982, 508] width 474 height 649
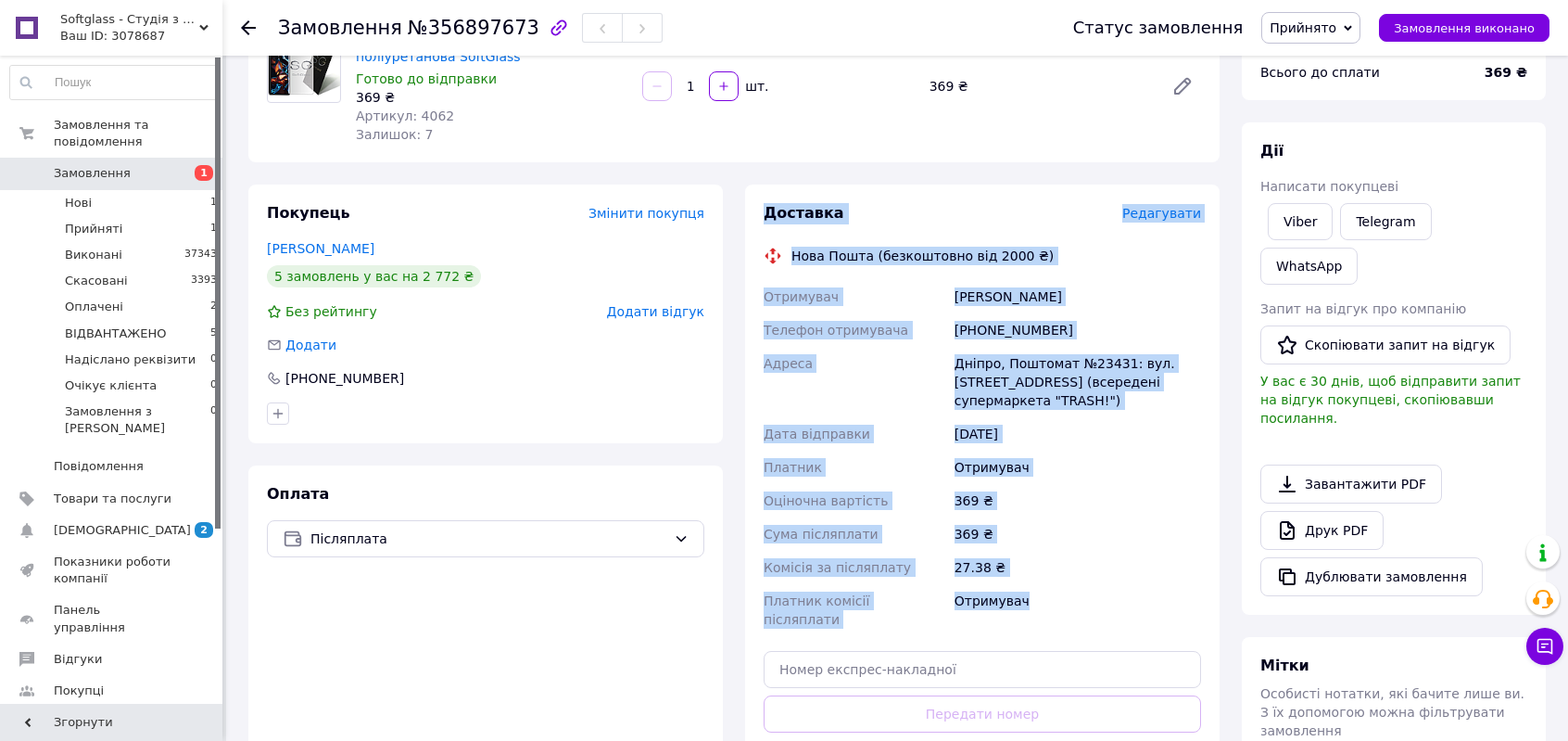
click at [876, 228] on div "Доставка Редагувати Нова Пошта (безкоштовно від 2000 ₴) Отримувач Марченков Ден…" at bounding box center [983, 508] width 438 height 611
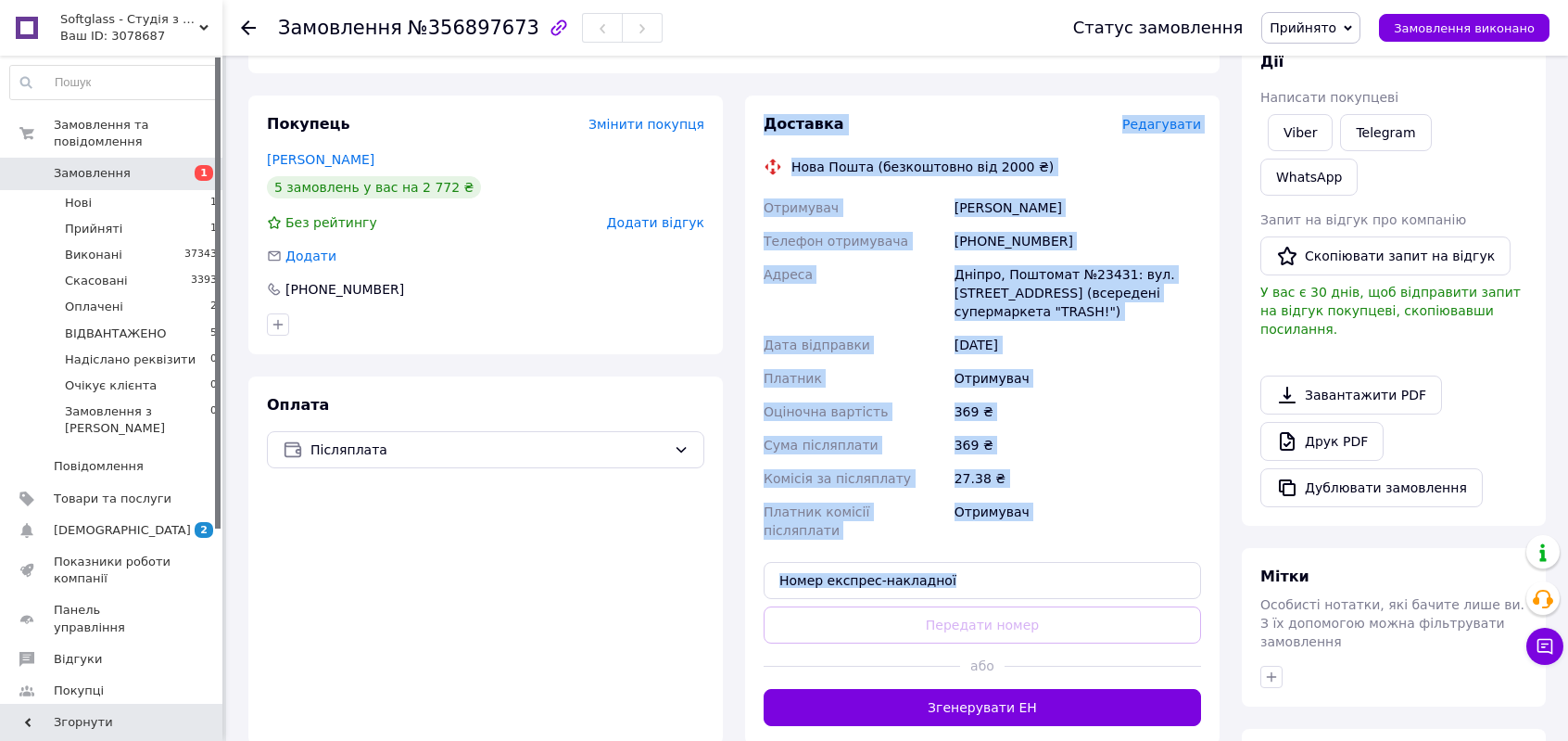
scroll to position [278, 0]
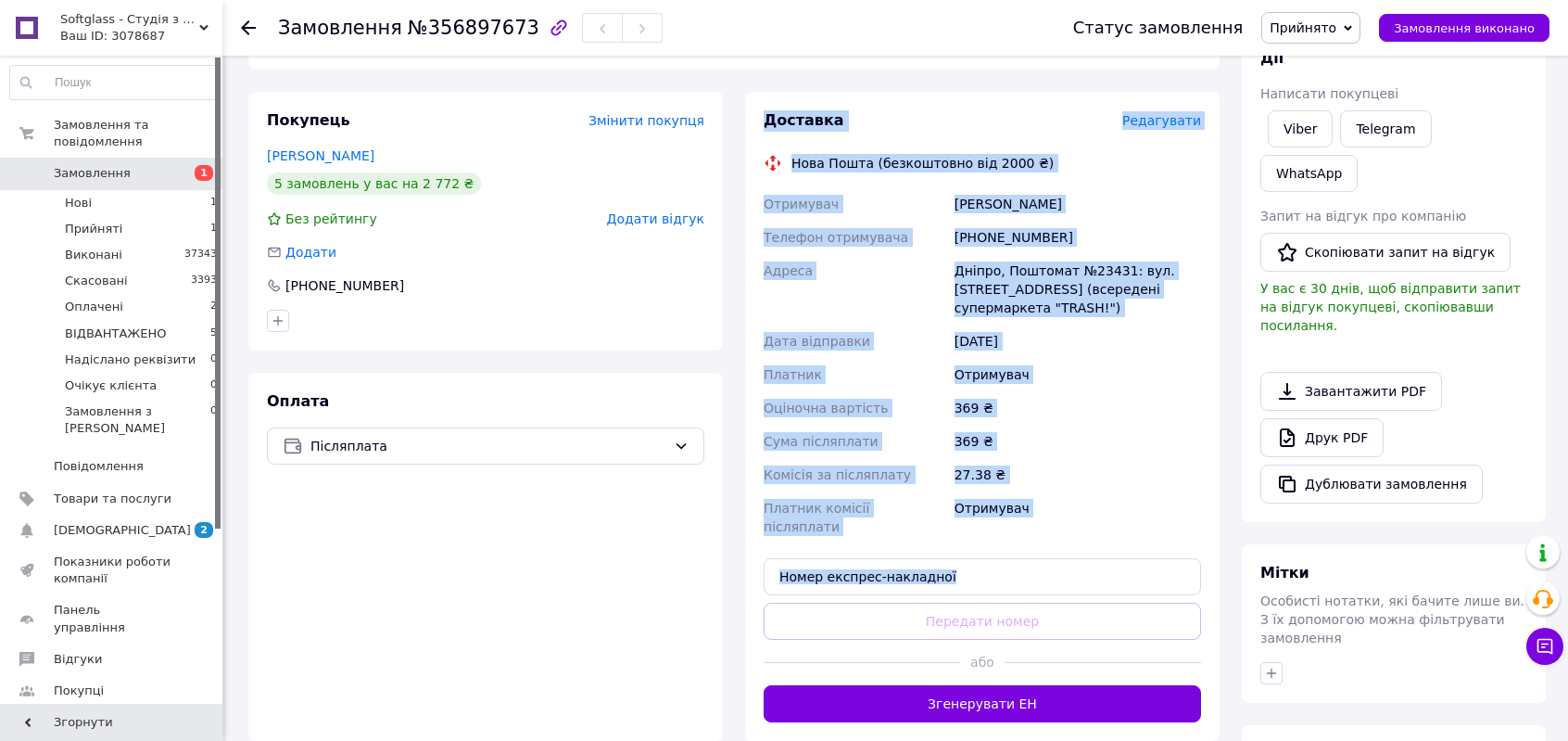
drag, startPoint x: 762, startPoint y: 397, endPoint x: 1087, endPoint y: 578, distance: 372.0
click at [1088, 603] on div "Доставка Редагувати Нова Пошта (безкоштовно від 2000 ₴) Отримувач Марченков Ден…" at bounding box center [982, 416] width 474 height 649
click at [1089, 510] on div "Отримувач" at bounding box center [1078, 517] width 254 height 52
drag, startPoint x: 928, startPoint y: 518, endPoint x: 765, endPoint y: 128, distance: 422.7
click at [765, 128] on div "Доставка Редагувати Нова Пошта (безкоштовно від 2000 ₴) Отримувач Марченков Ден…" at bounding box center [983, 415] width 438 height 611
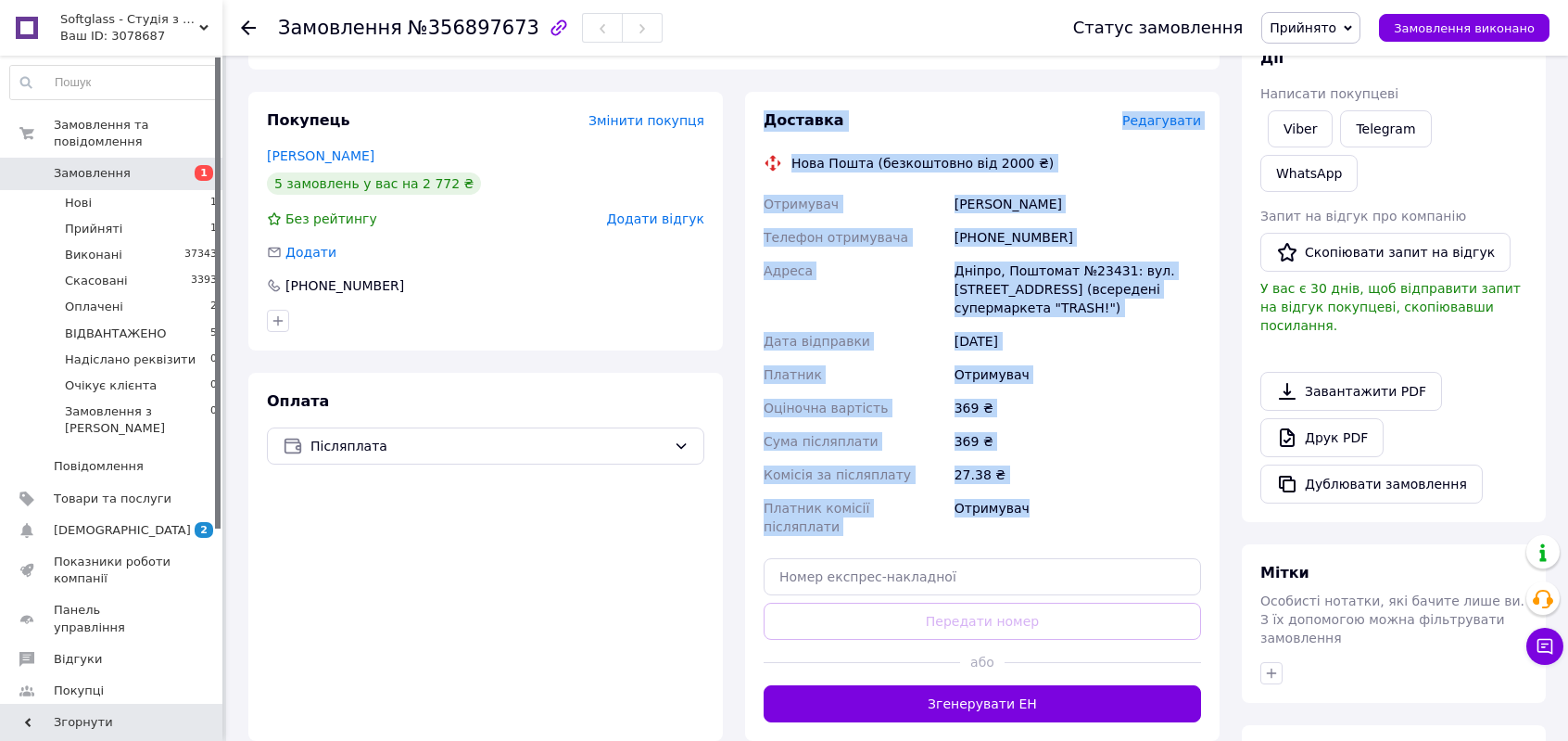
click at [889, 226] on div "Телефон отримувача" at bounding box center [855, 238] width 191 height 34
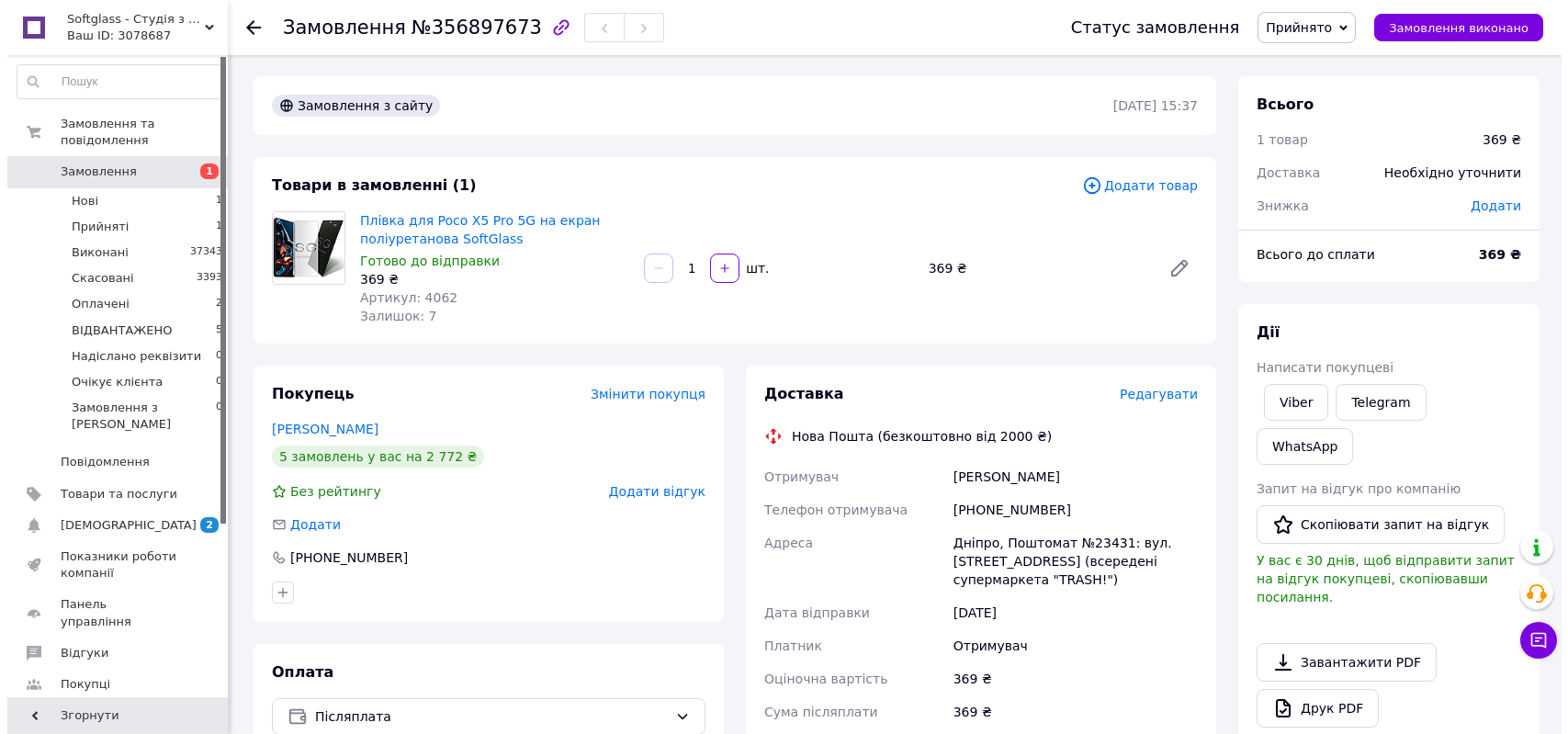
scroll to position [0, 0]
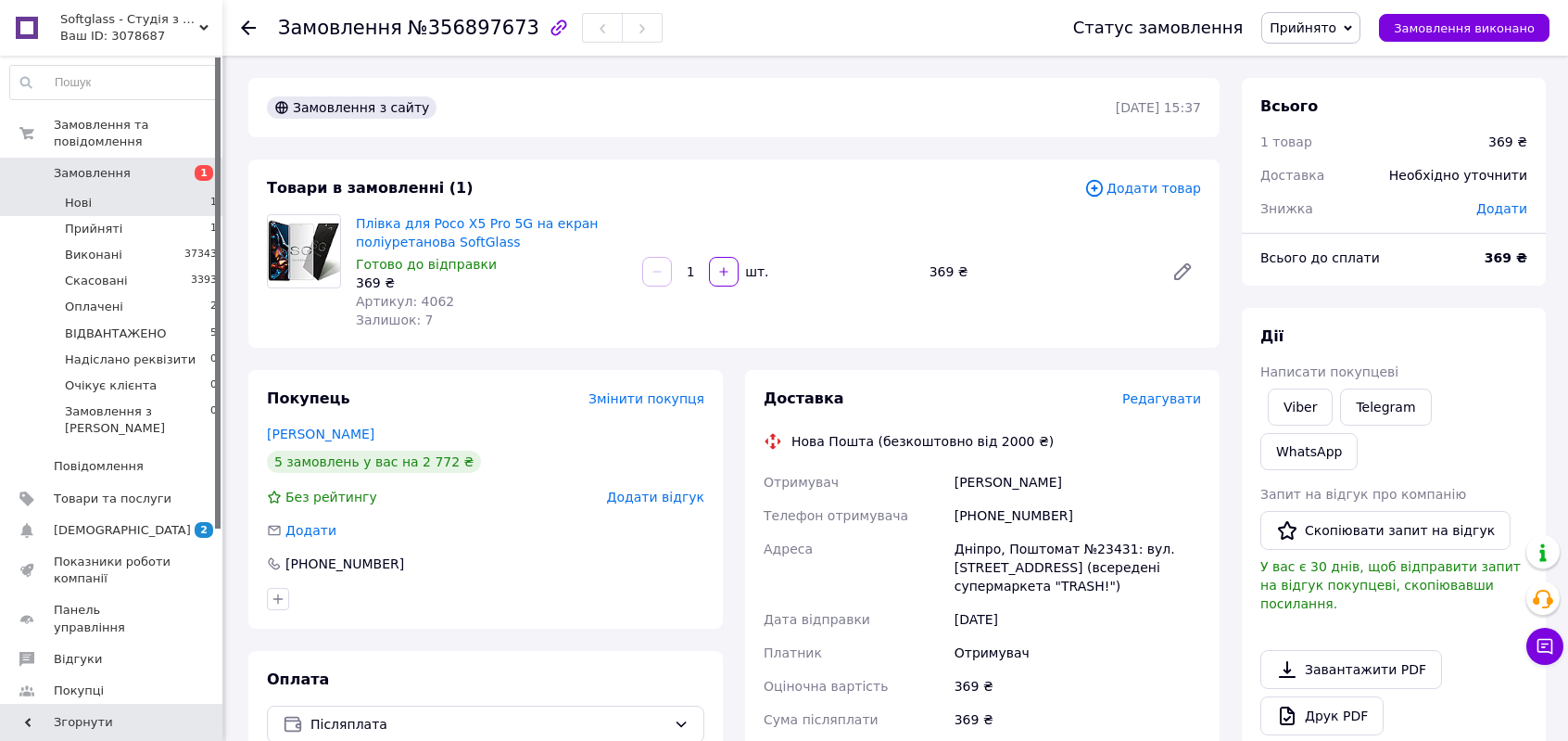
click at [149, 190] on li "Нові 1" at bounding box center [114, 203] width 228 height 26
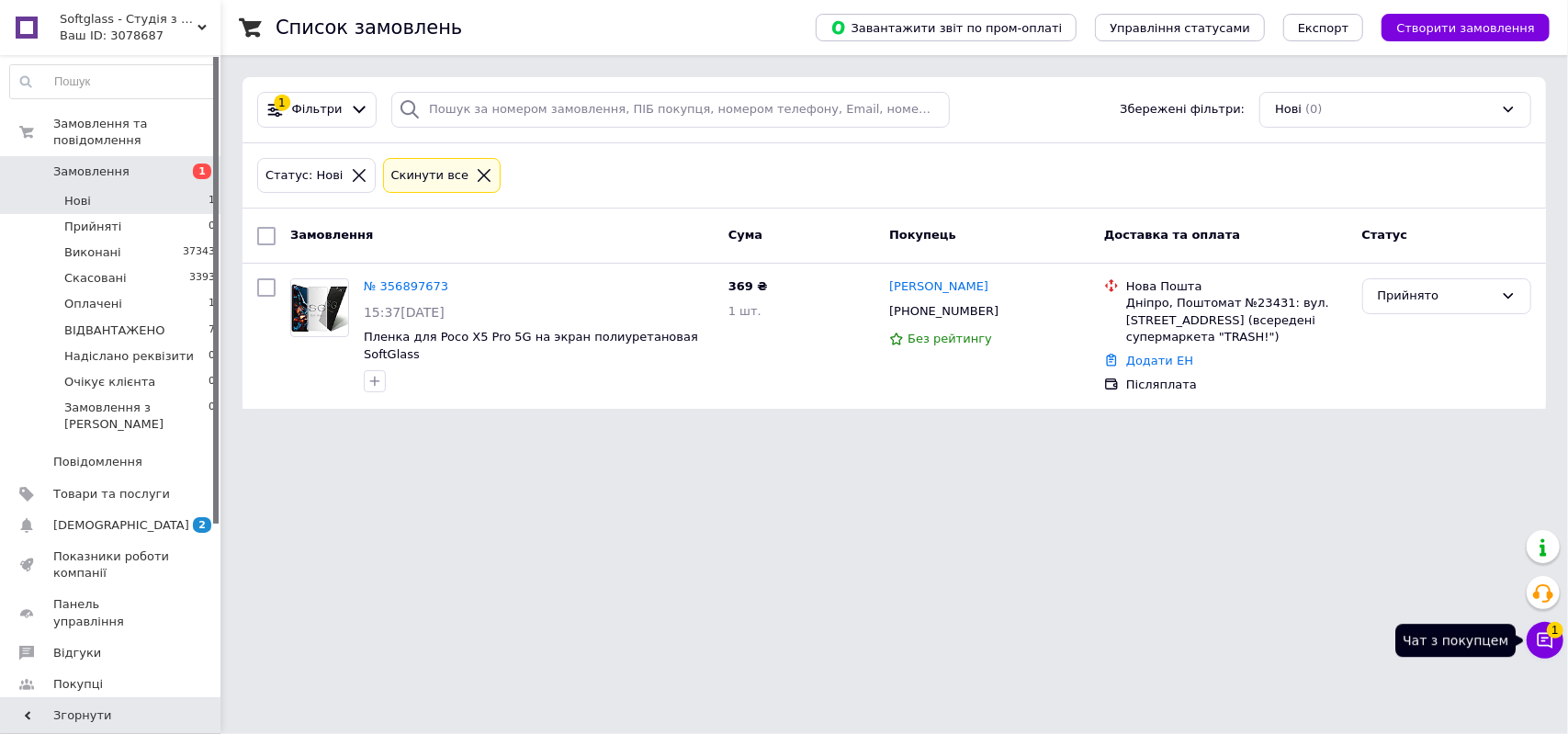
click at [1549, 642] on icon at bounding box center [1544, 640] width 19 height 19
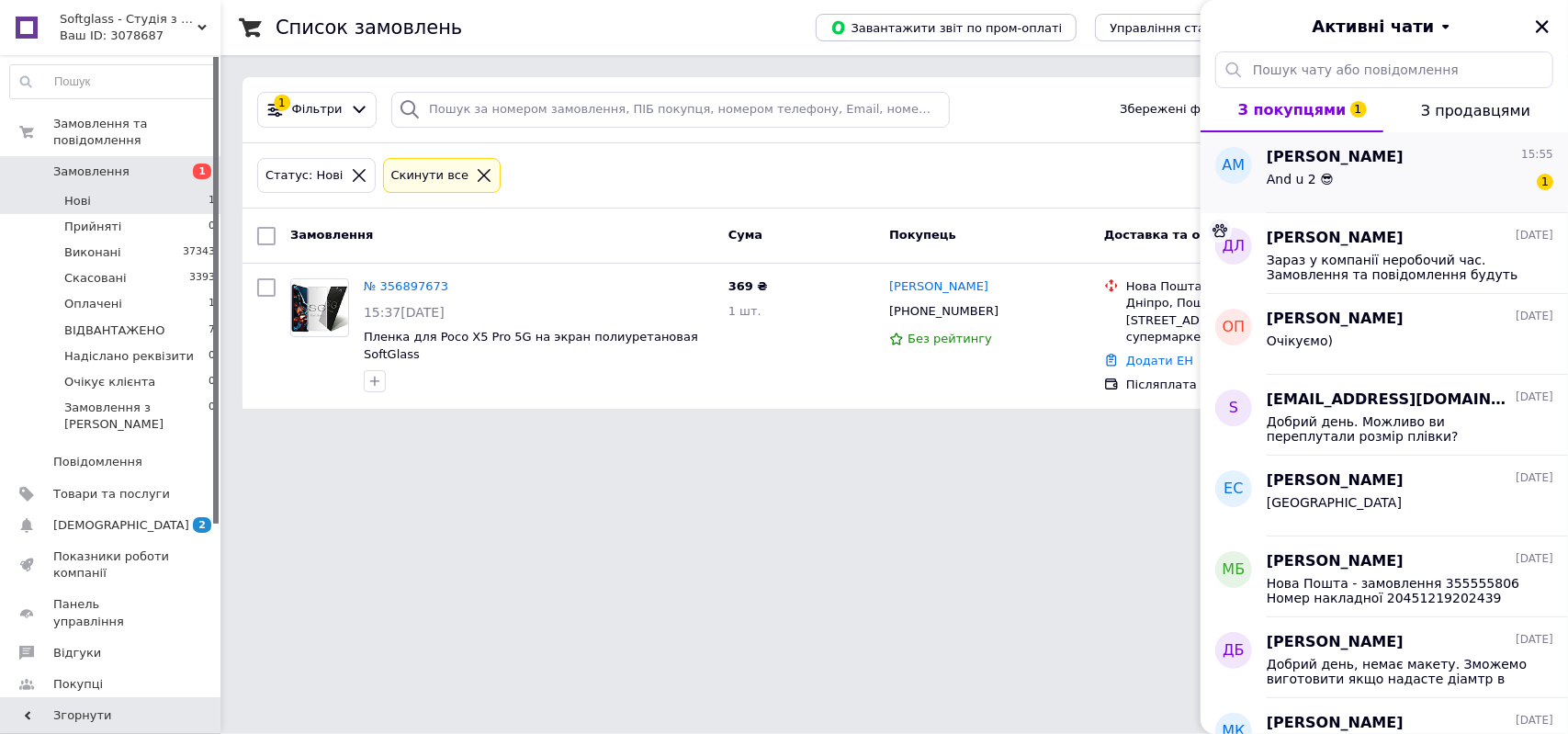
click at [1280, 178] on span "And u 2 😎" at bounding box center [1300, 179] width 67 height 15
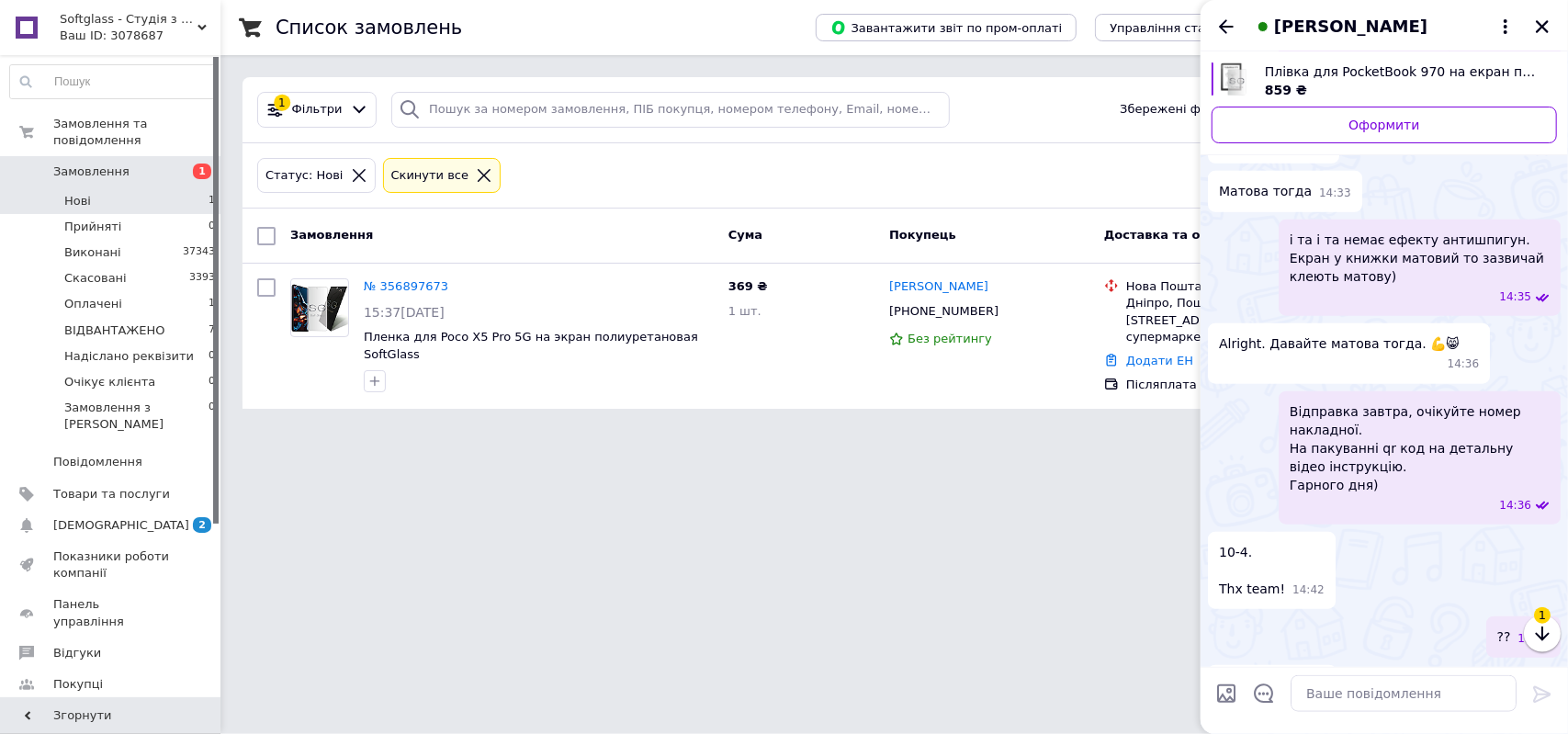
scroll to position [1102, 0]
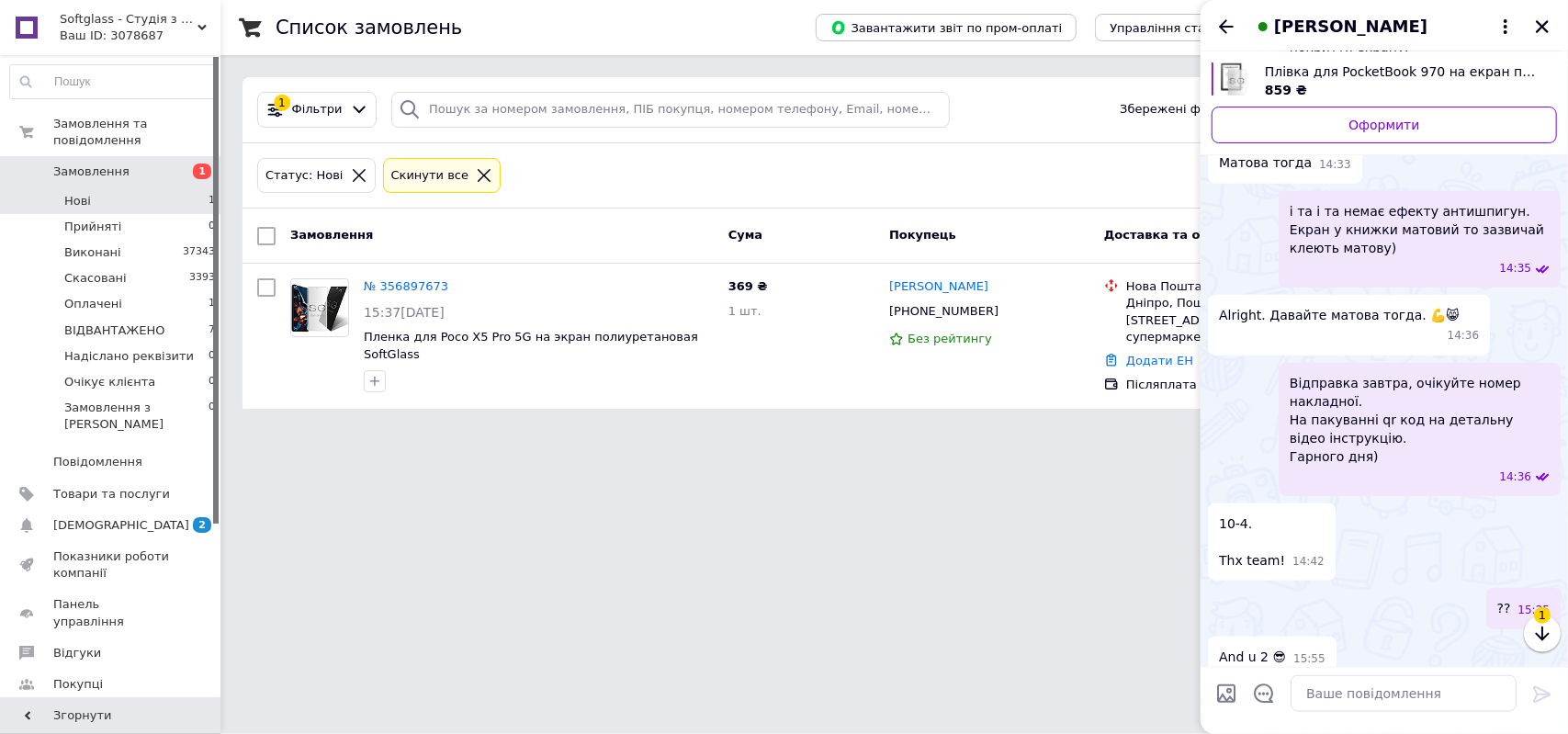
click at [1076, 431] on html "Softglass - Студія з виготовлення поліуретанових плівок та скла Ваш ID: 3078687…" at bounding box center [784, 215] width 1568 height 431
click at [1541, 26] on icon "Закрити" at bounding box center [1541, 26] width 13 height 13
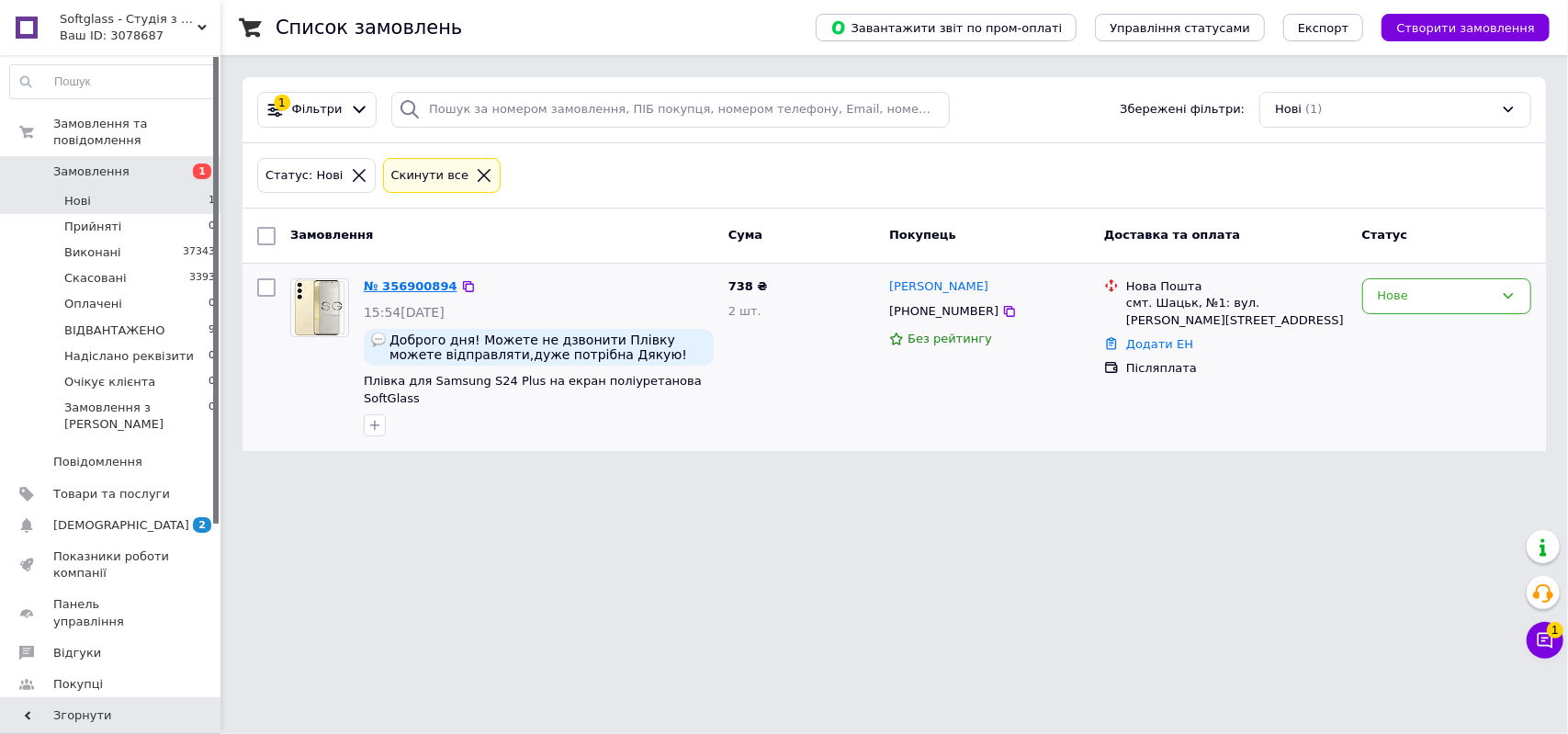
click at [403, 284] on link "№ 356900894" at bounding box center [409, 286] width 93 height 14
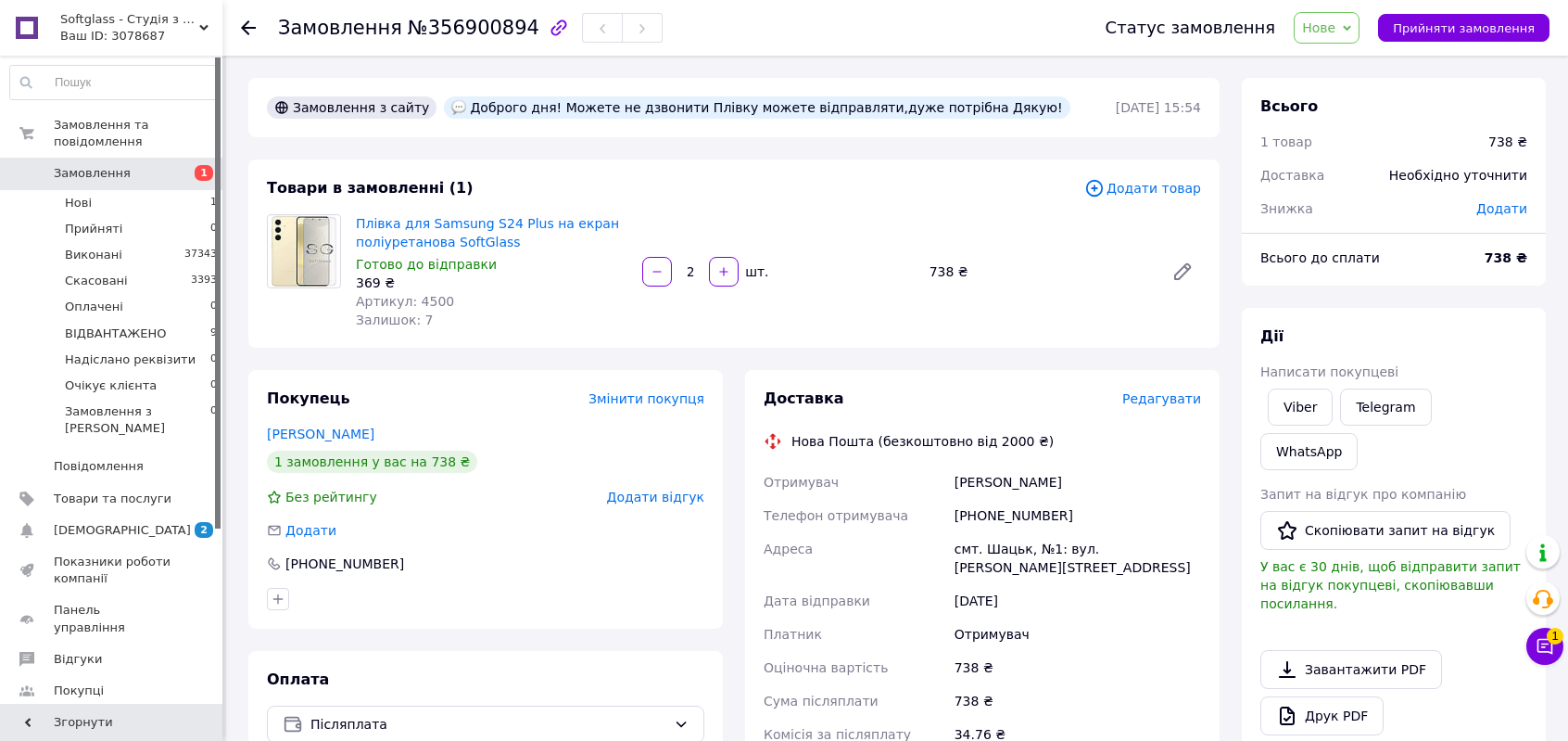
click at [1324, 25] on span "Нове" at bounding box center [1318, 28] width 34 height 15
click at [1356, 71] on li "Прийнято" at bounding box center [1369, 64] width 150 height 28
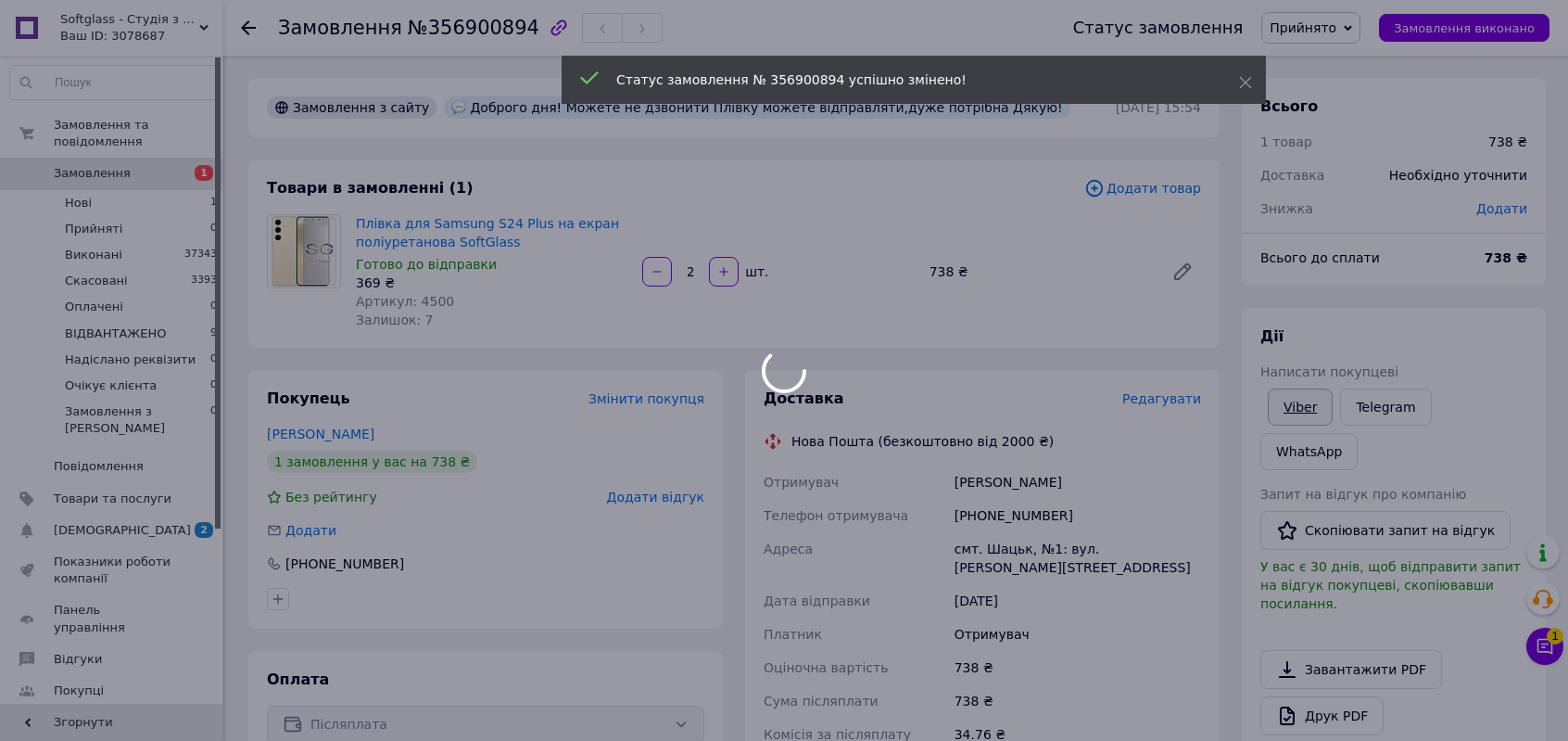
click at [1314, 402] on body "Softglass - Студія з виготовлення поліуретанових плівок та скла Ваш ID: 3078687…" at bounding box center [784, 635] width 1568 height 1271
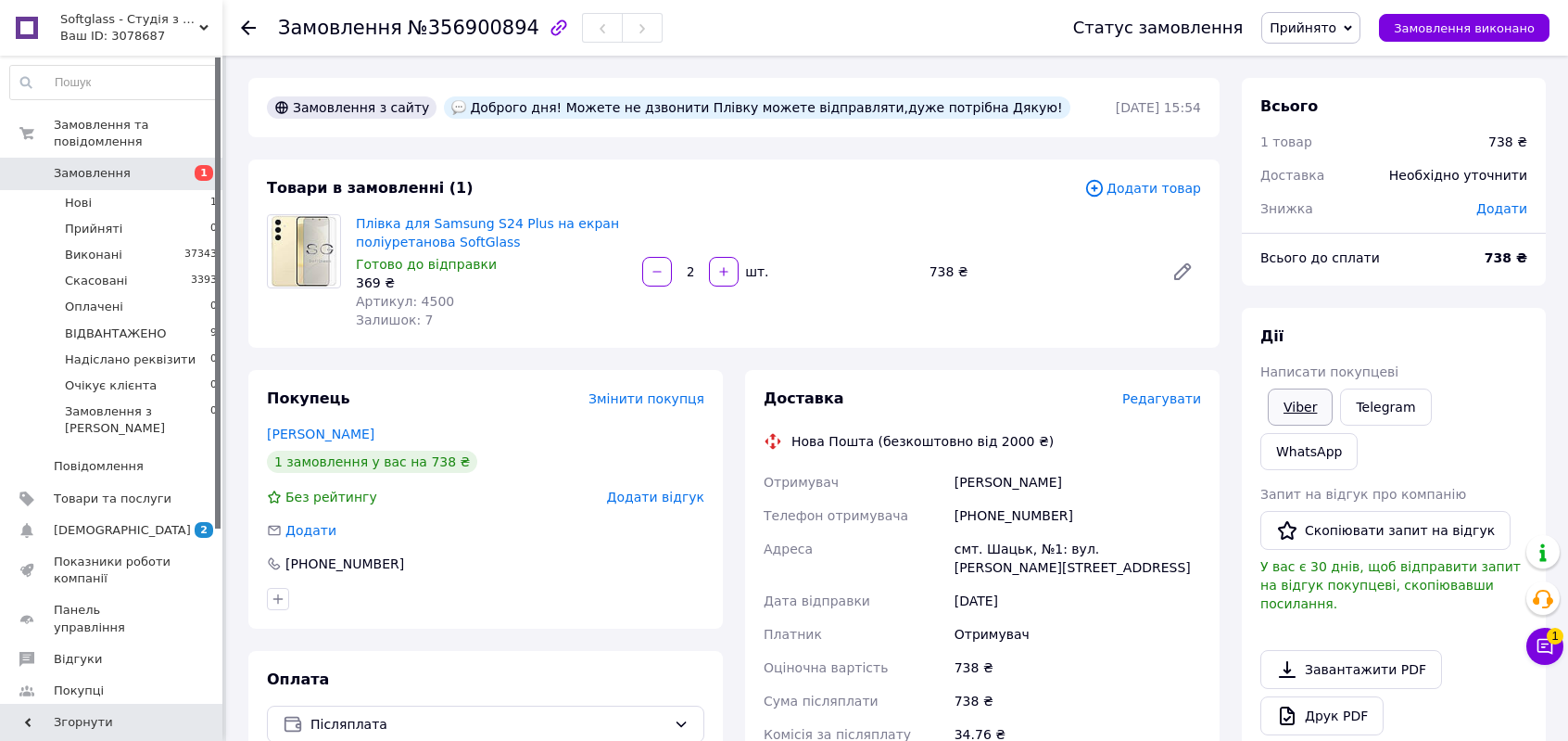
click at [1292, 406] on link "Viber" at bounding box center [1300, 406] width 64 height 37
click at [1474, 259] on div "Всього до сплати" at bounding box center [1361, 258] width 224 height 41
click at [1299, 420] on link "Viber" at bounding box center [1300, 406] width 64 height 37
drag, startPoint x: 1450, startPoint y: 237, endPoint x: 1452, endPoint y: 266, distance: 29.1
click at [1450, 238] on div "Всього до сплати" at bounding box center [1361, 258] width 224 height 41
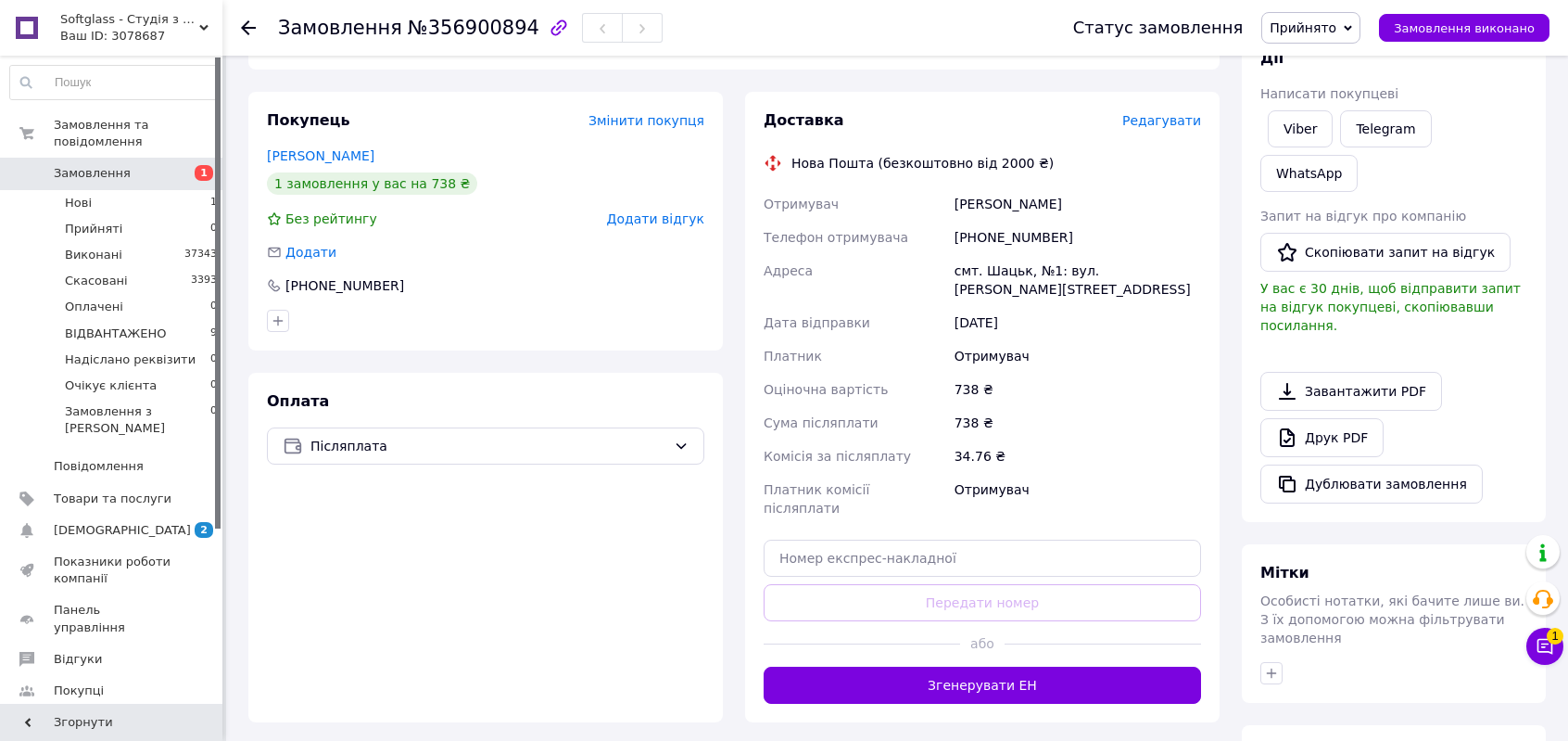
scroll to position [445, 0]
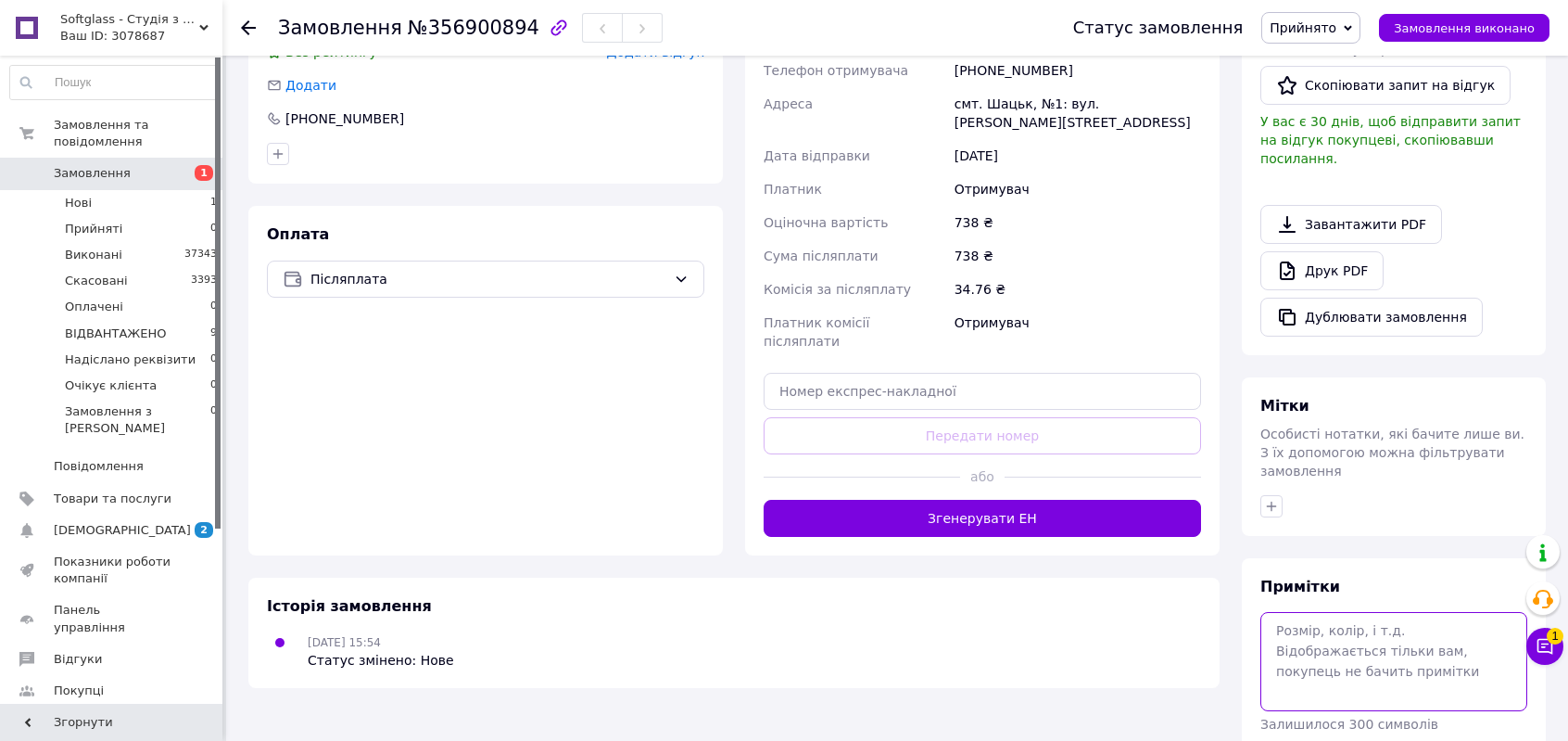
click at [1408, 611] on textarea at bounding box center [1393, 660] width 266 height 98
type textarea "смс"
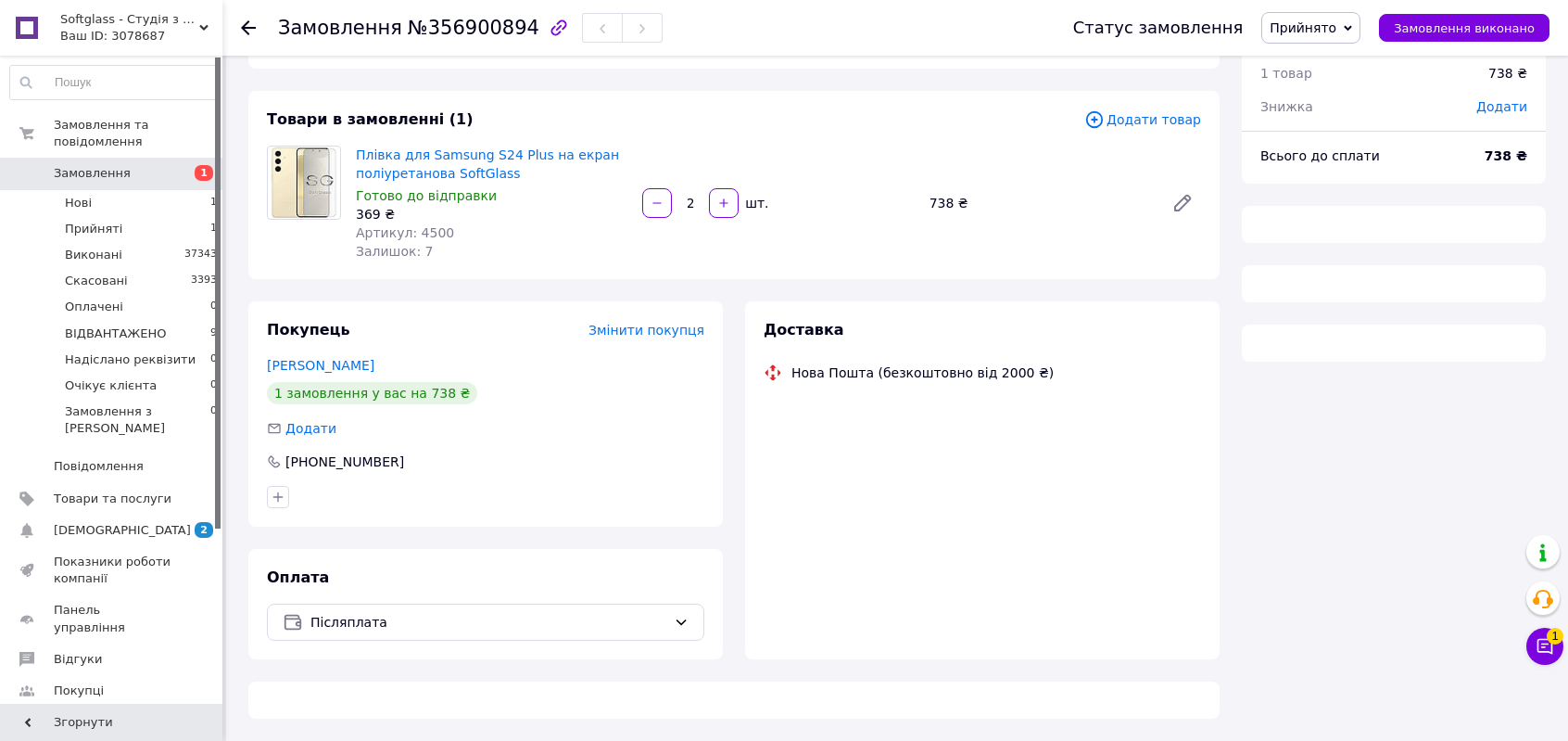
scroll to position [106, 0]
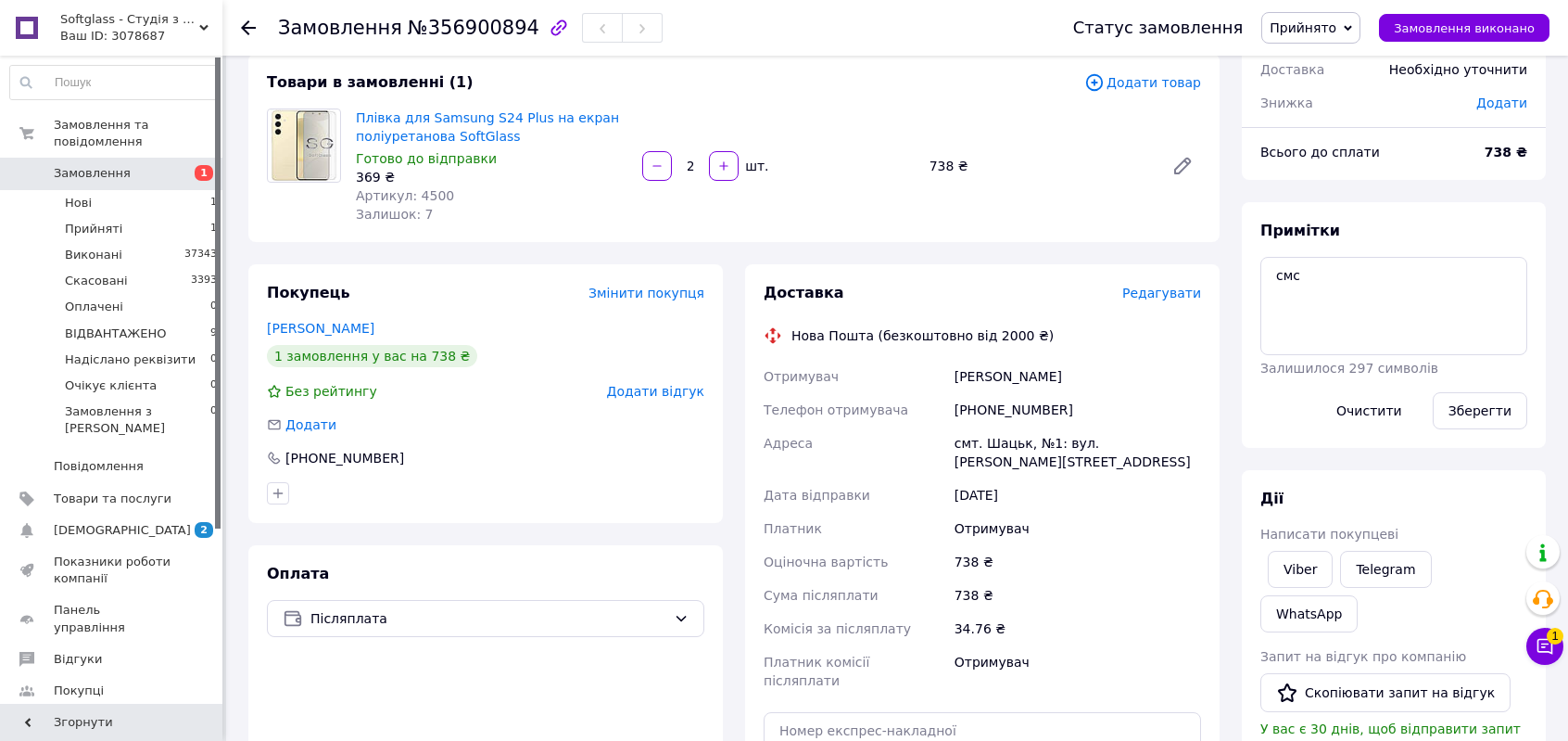
click at [1428, 175] on div "Всього до сплати 738 ₴" at bounding box center [1394, 160] width 304 height 37
drag, startPoint x: 1359, startPoint y: 287, endPoint x: 1053, endPoint y: 284, distance: 306.0
click at [1053, 284] on div "Замовлення з сайту Доброго дня! Можете не дзвонити Плівку можете відправляти,ду…" at bounding box center [897, 558] width 1319 height 1171
type textarea "пч"
click at [1491, 412] on button "Зберегти" at bounding box center [1479, 410] width 94 height 37
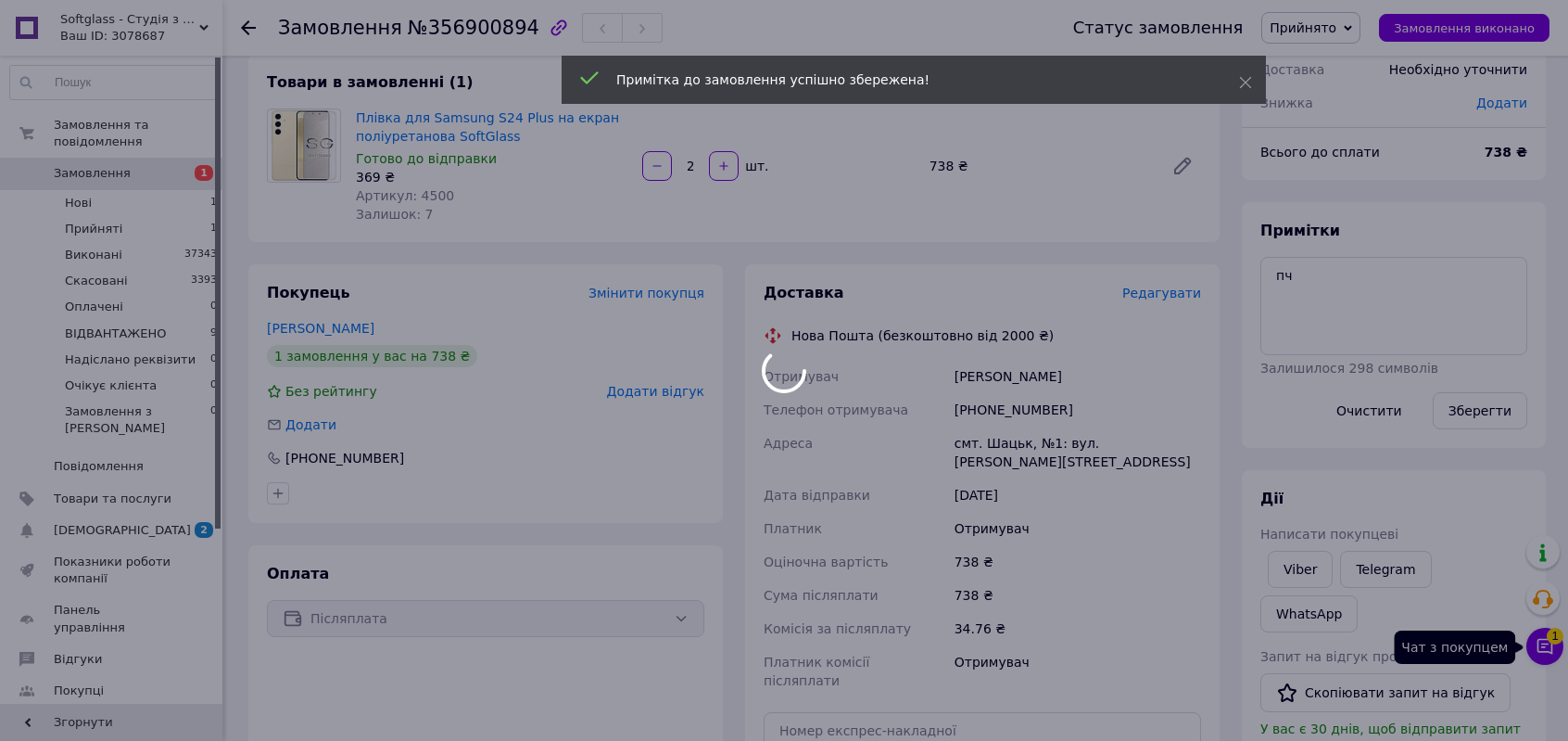
click at [1543, 656] on div at bounding box center [784, 370] width 1568 height 741
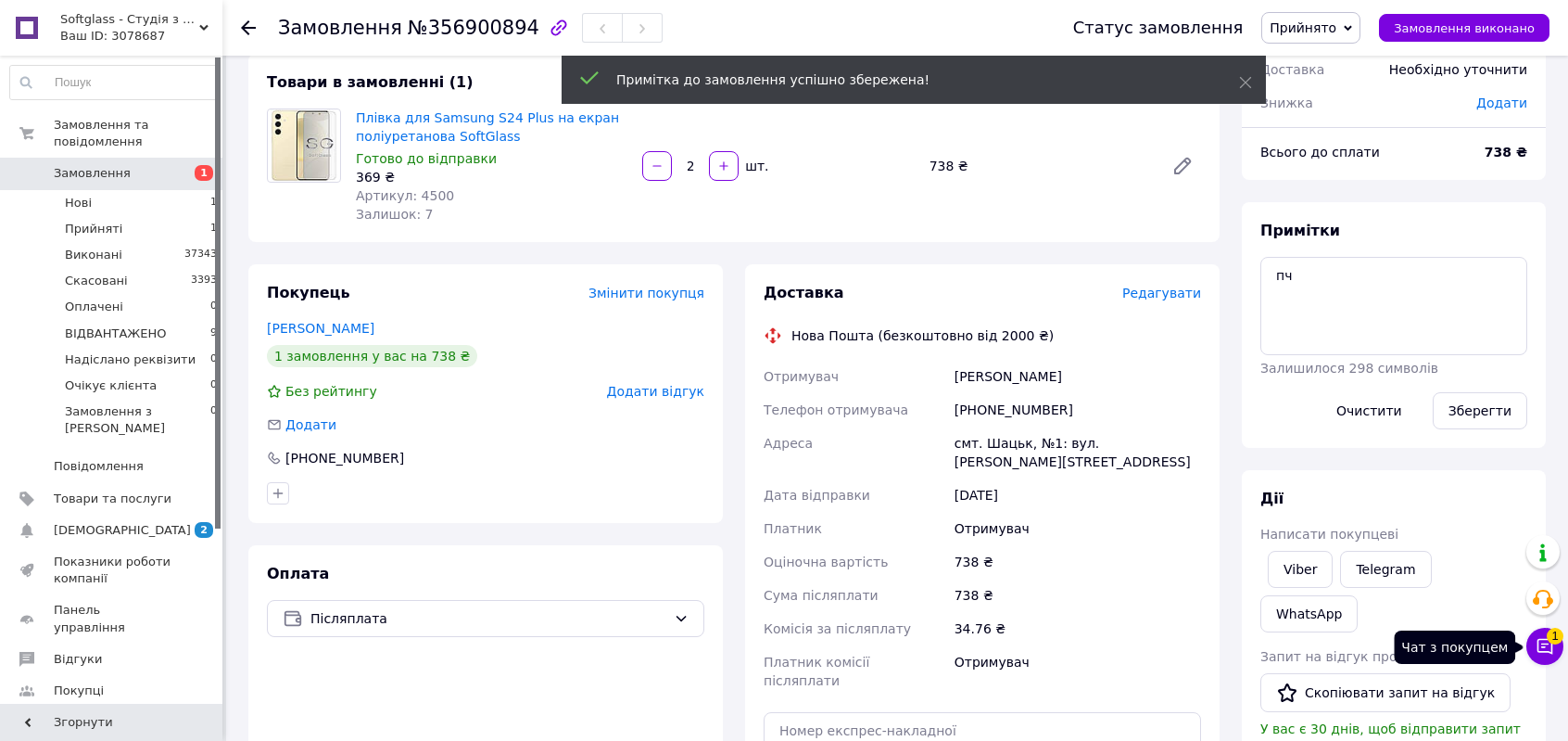
click at [1542, 640] on icon at bounding box center [1544, 646] width 19 height 19
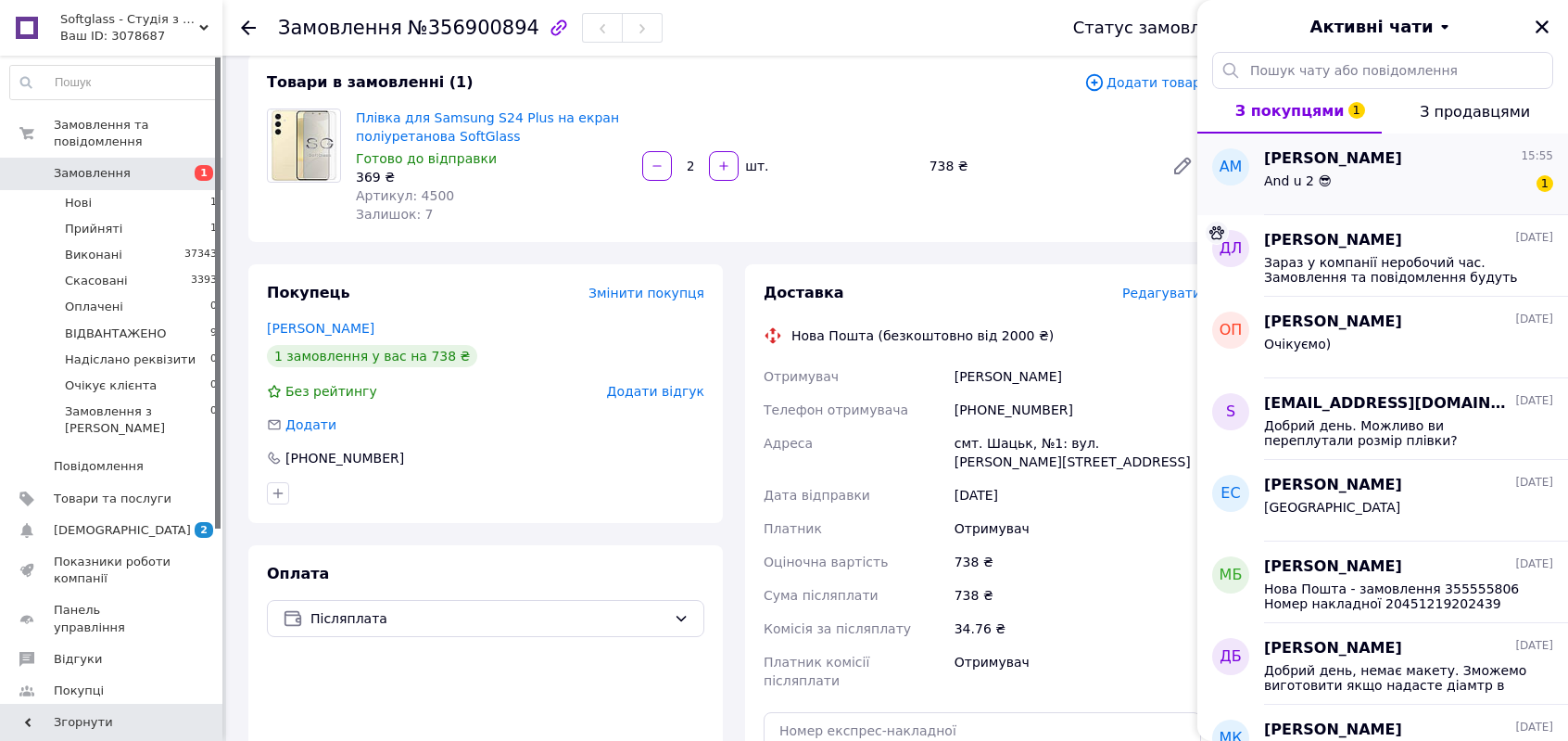
click at [1405, 172] on div "And u 2 😎 1" at bounding box center [1409, 184] width 289 height 30
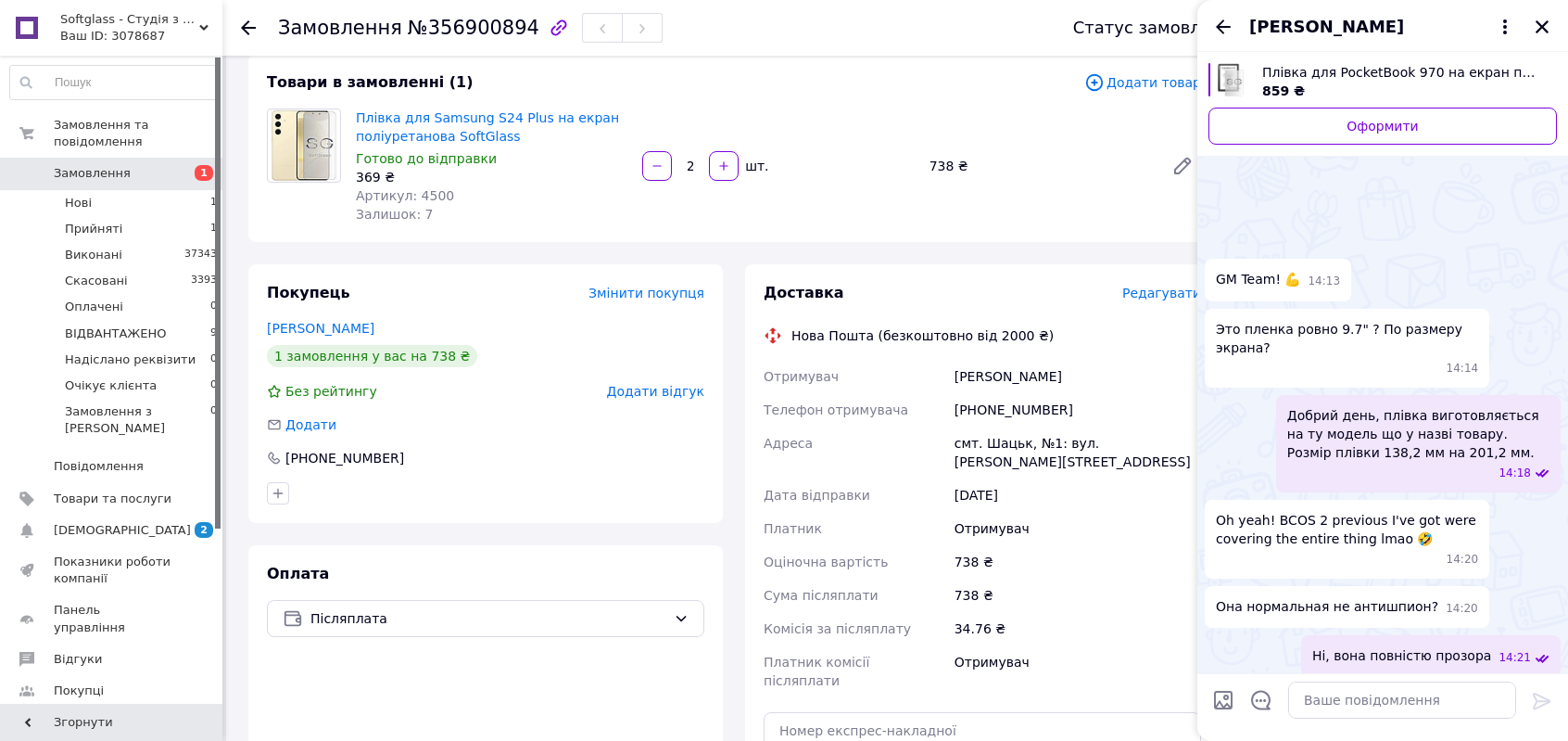
scroll to position [1160, 0]
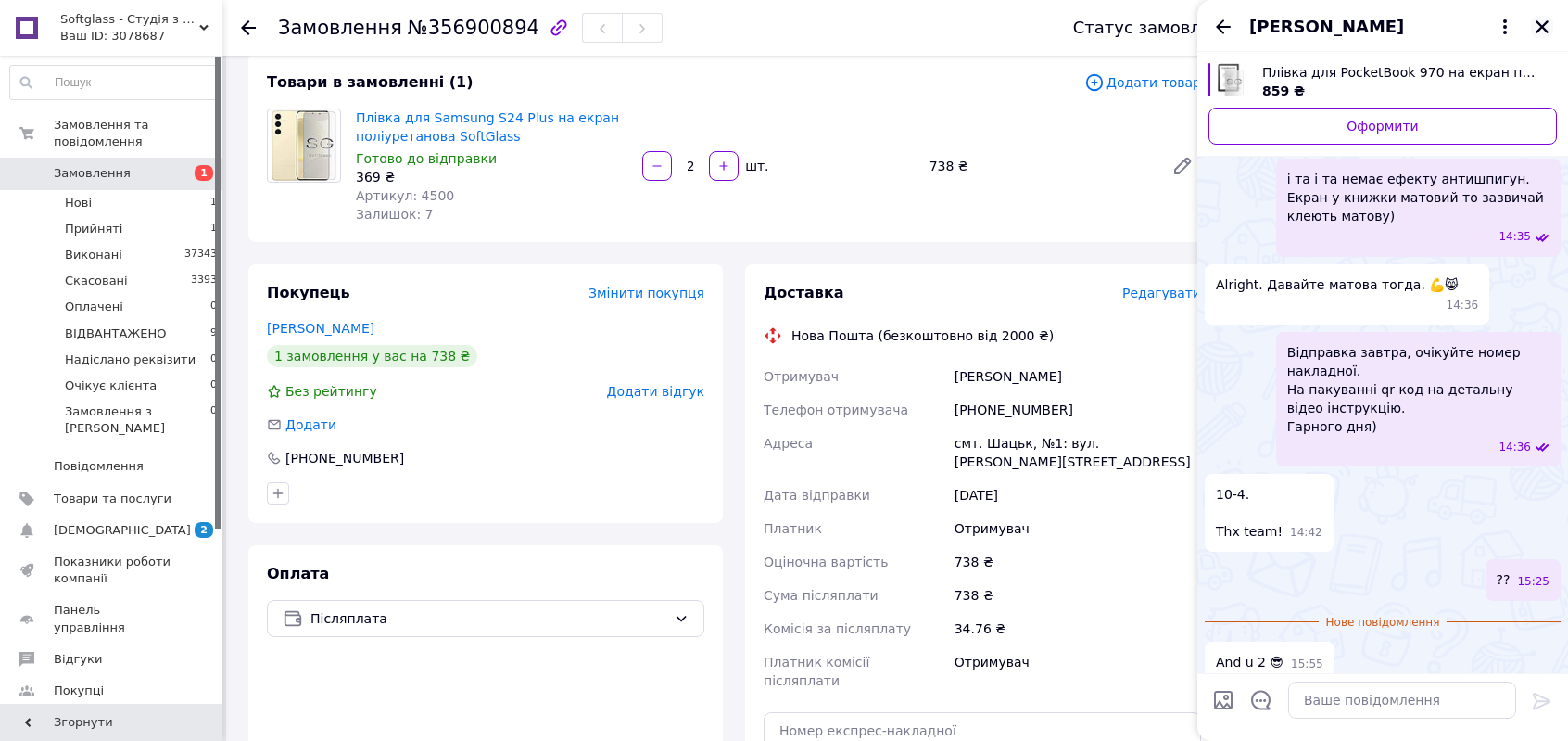
click at [1546, 31] on icon "Закрити" at bounding box center [1541, 27] width 13 height 13
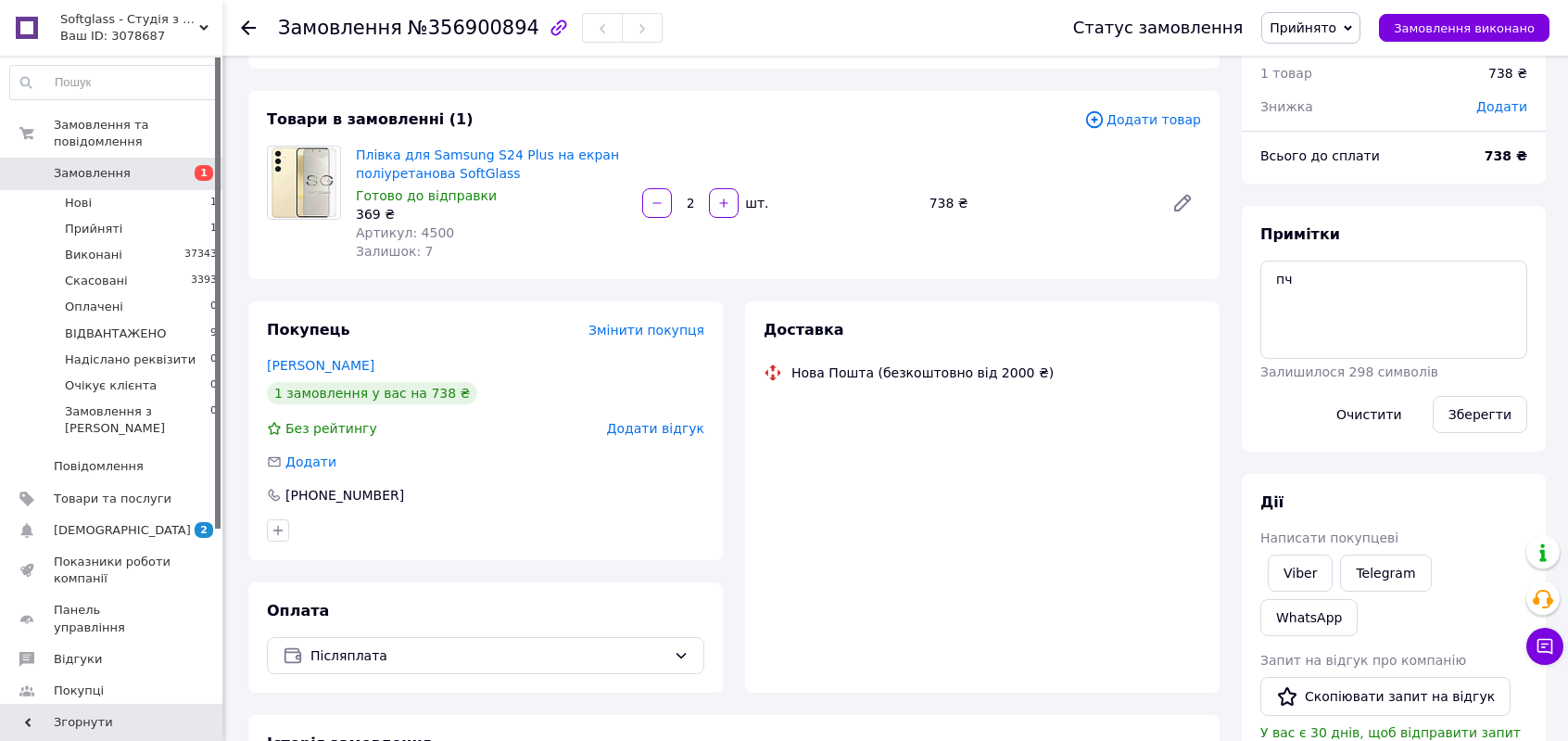
scroll to position [106, 0]
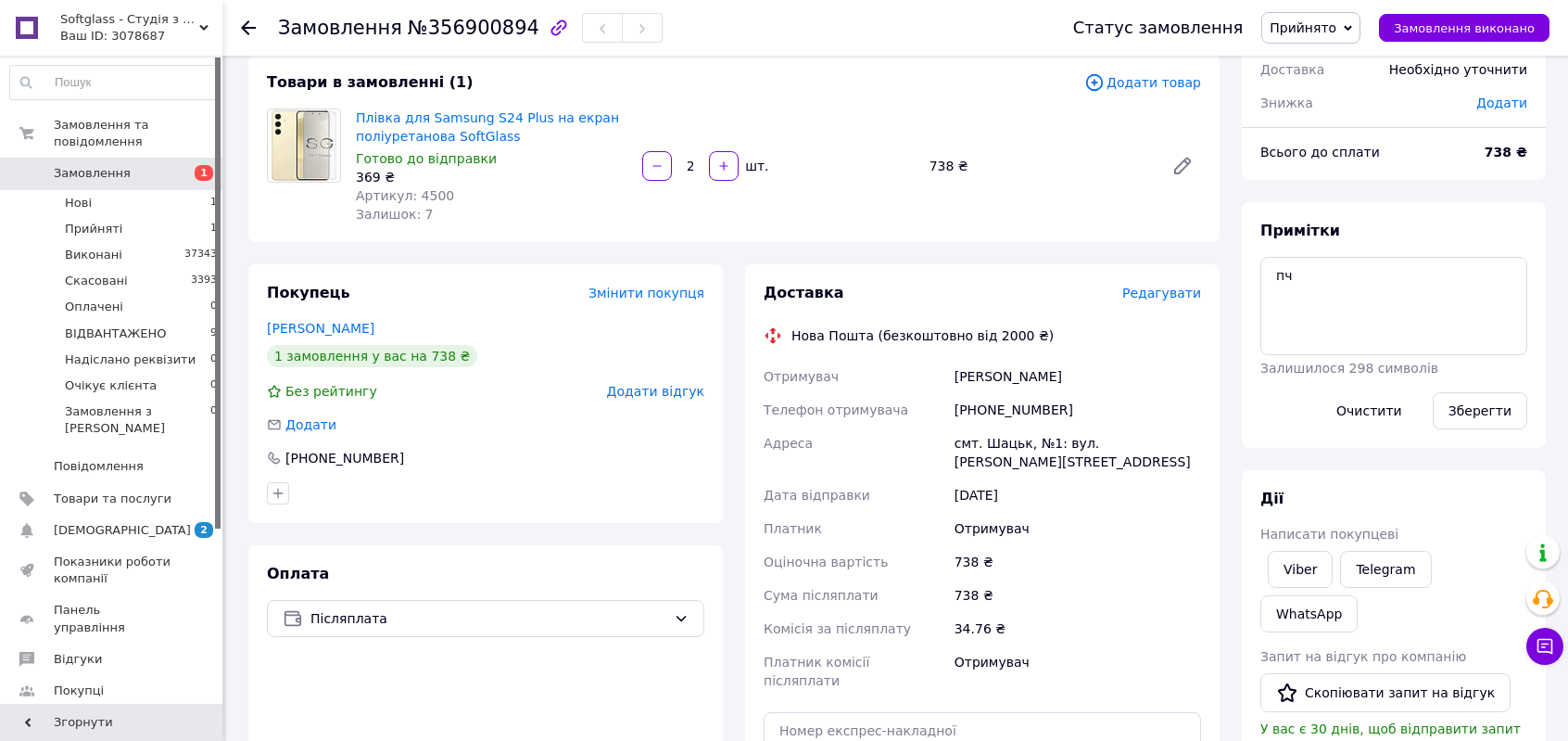
click at [154, 165] on span "Замовлення" at bounding box center [112, 173] width 118 height 17
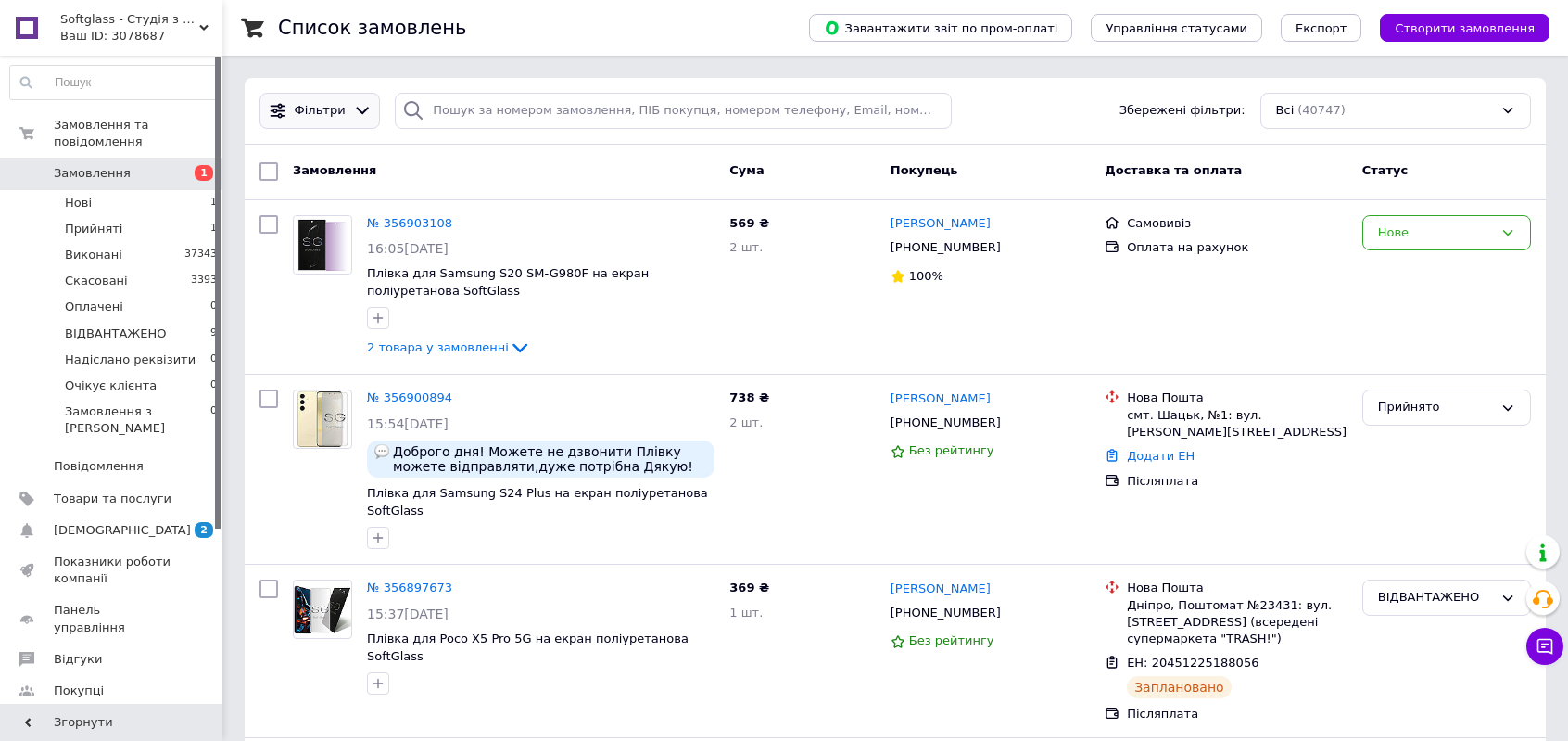
click at [353, 118] on icon at bounding box center [363, 111] width 20 height 20
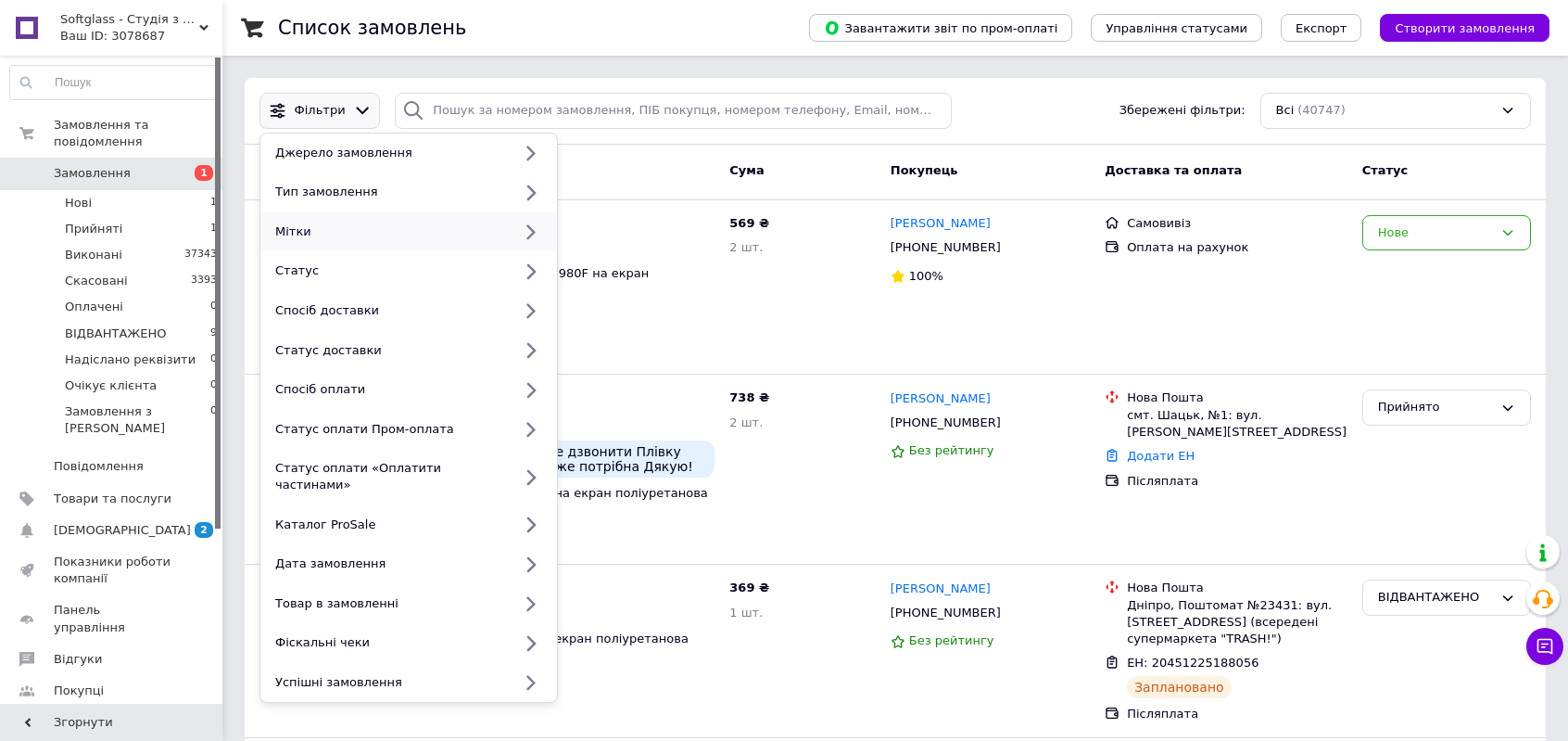
click at [345, 225] on div "Мітки" at bounding box center [389, 231] width 244 height 17
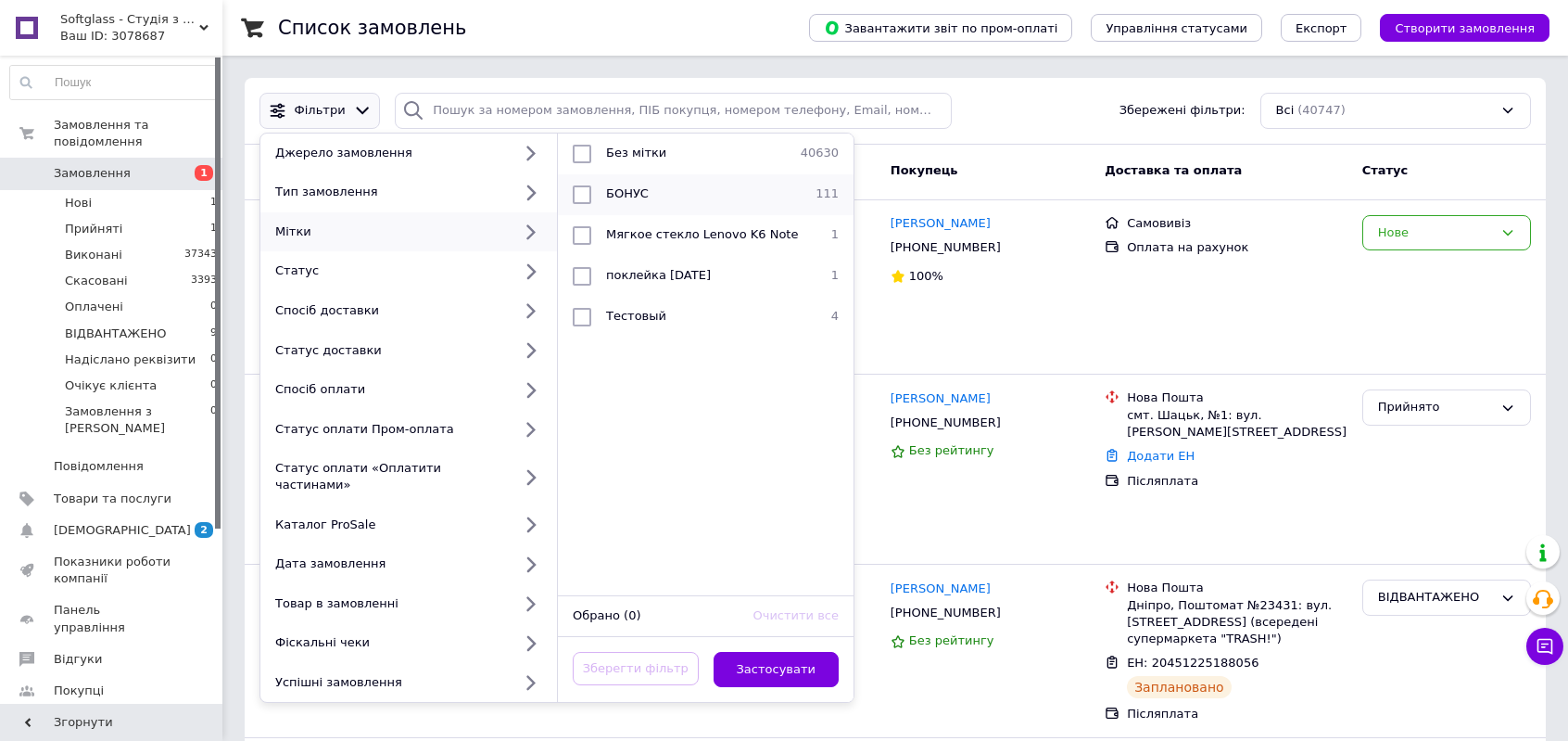
click at [640, 203] on li "БОНУС 111" at bounding box center [705, 194] width 295 height 41
checkbox input "true"
click at [802, 652] on button "Застосувати" at bounding box center [776, 670] width 126 height 36
